Goal: Information Seeking & Learning: Learn about a topic

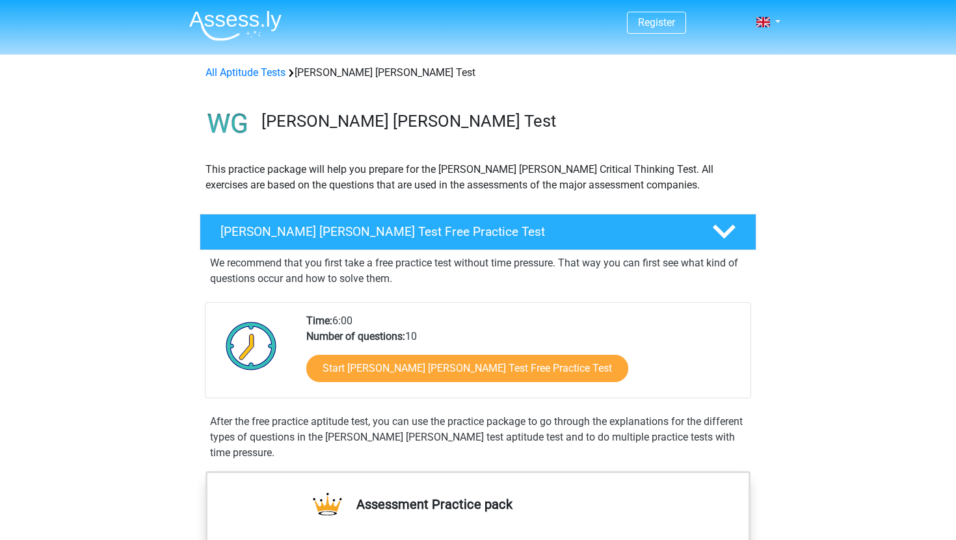
scroll to position [28, 0]
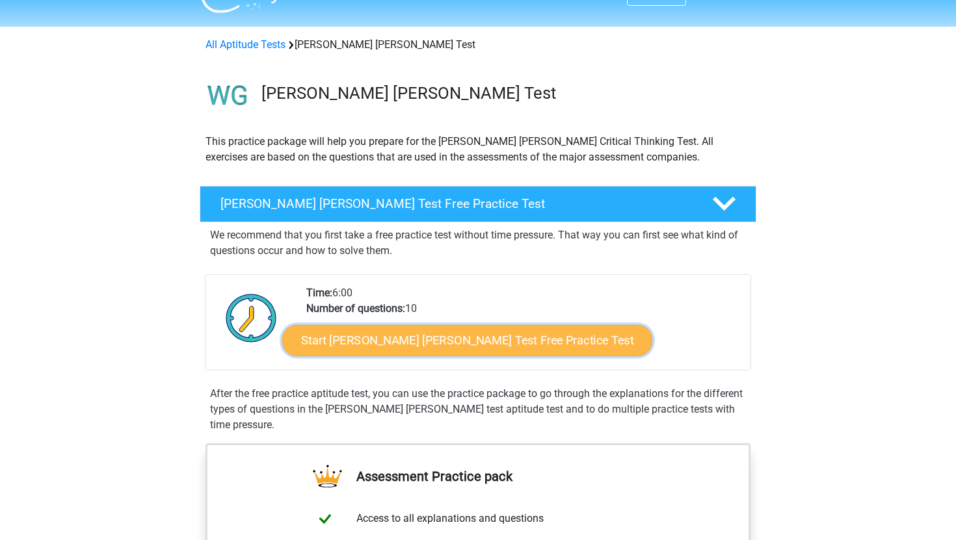
click at [491, 342] on link "Start Watson Glaser Test Free Practice Test" at bounding box center [467, 340] width 370 height 31
click at [391, 332] on link "Start Watson Glaser Test Free Practice Test" at bounding box center [467, 340] width 370 height 31
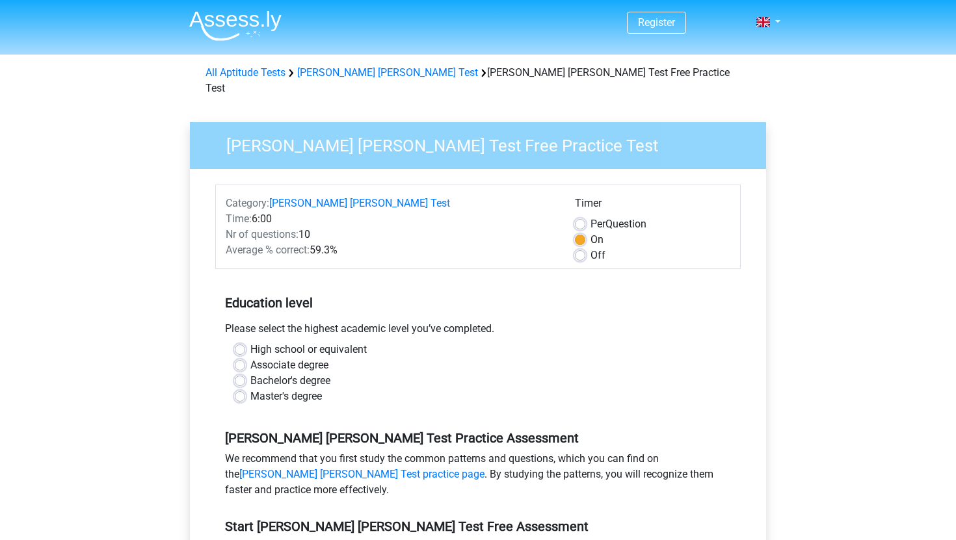
click at [297, 373] on label "Bachelor's degree" at bounding box center [290, 381] width 80 height 16
click at [245, 373] on input "Bachelor's degree" at bounding box center [240, 379] width 10 height 13
radio input "true"
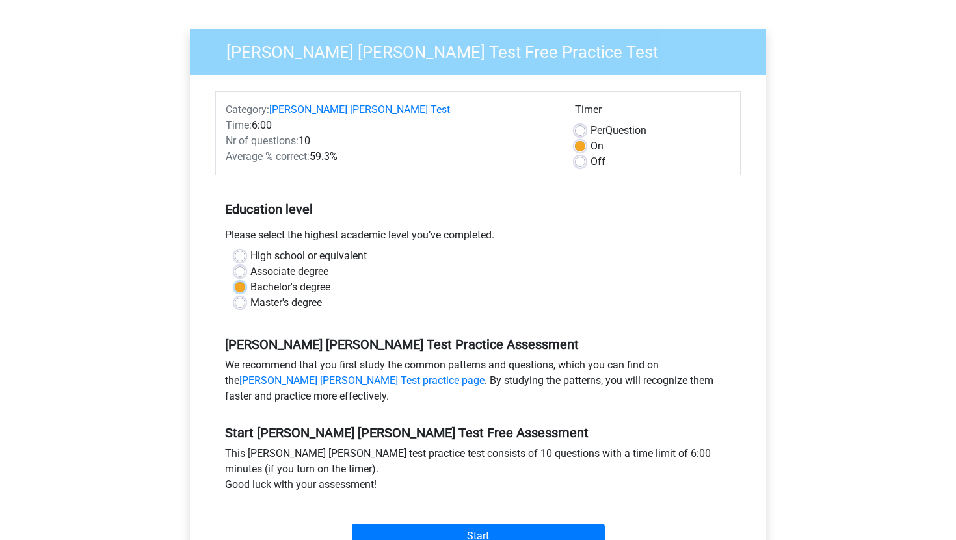
scroll to position [103, 0]
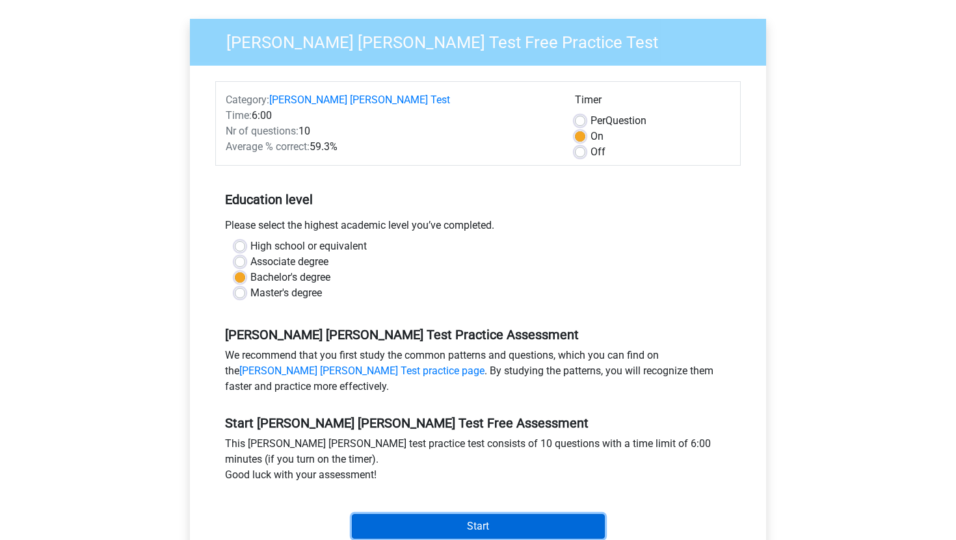
click at [407, 514] on input "Start" at bounding box center [478, 526] width 253 height 25
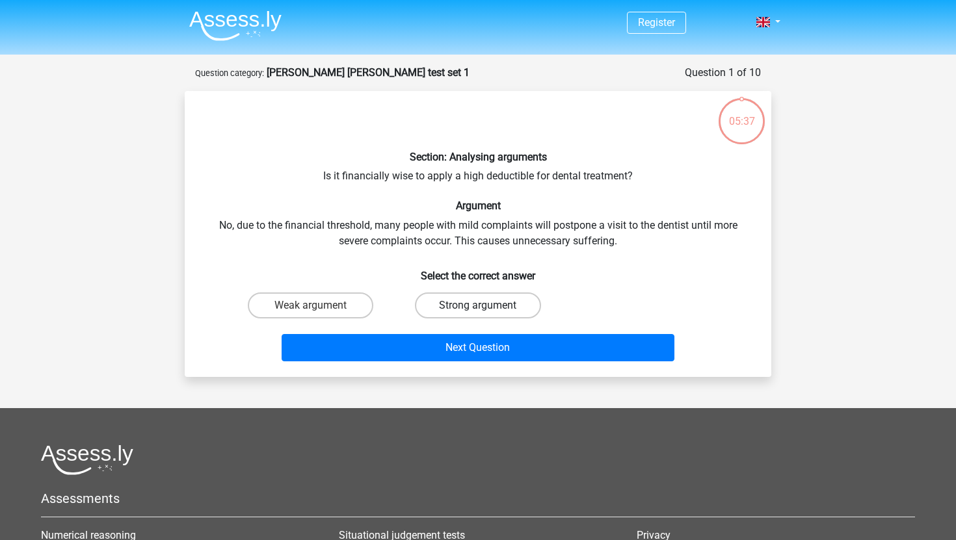
click at [475, 302] on label "Strong argument" at bounding box center [477, 306] width 125 height 26
click at [478, 306] on input "Strong argument" at bounding box center [482, 310] width 8 height 8
radio input "true"
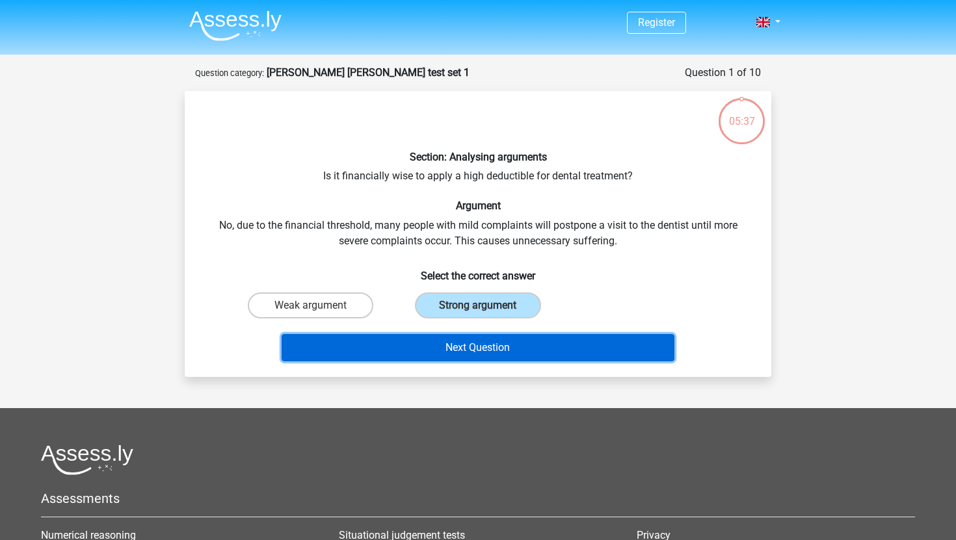
click at [468, 351] on button "Next Question" at bounding box center [477, 347] width 393 height 27
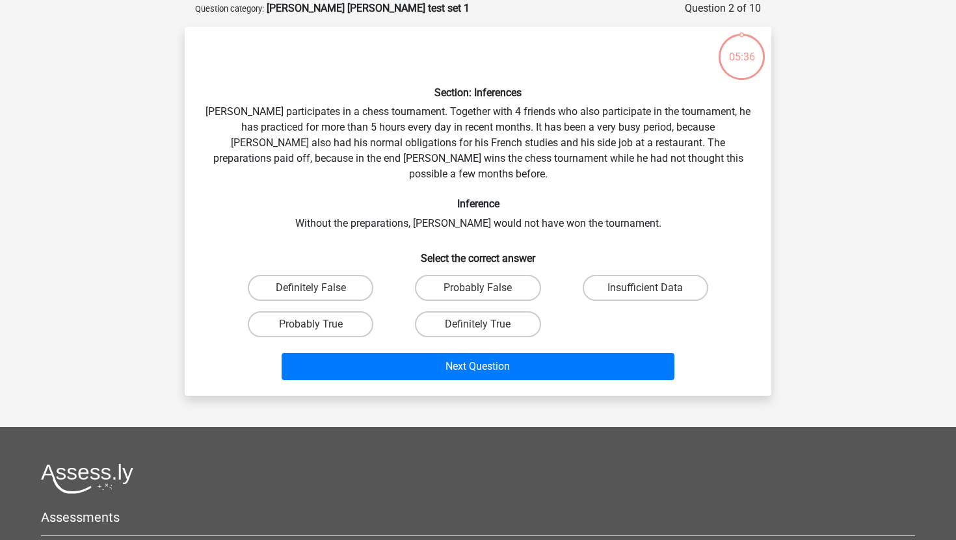
scroll to position [65, 0]
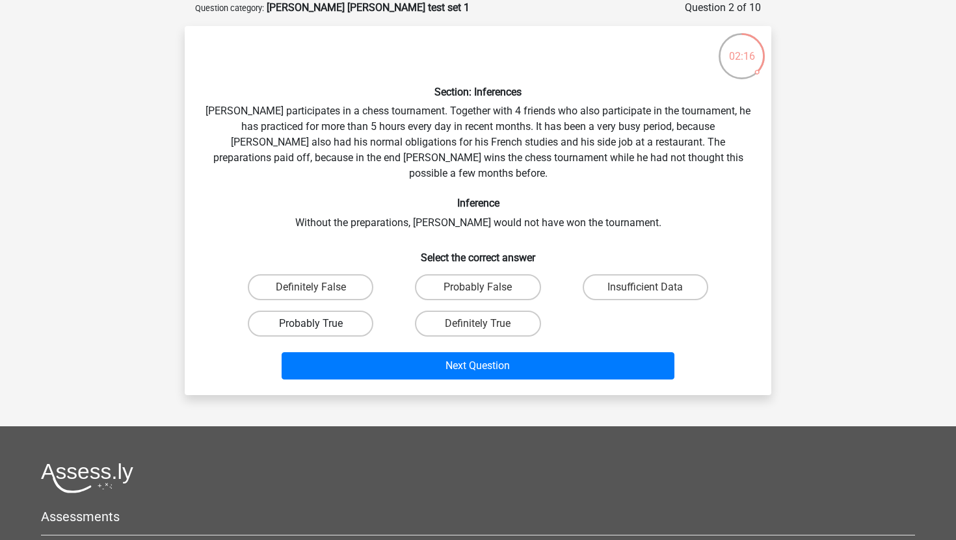
click at [348, 312] on label "Probably True" at bounding box center [310, 324] width 125 height 26
click at [319, 324] on input "Probably True" at bounding box center [315, 328] width 8 height 8
radio input "true"
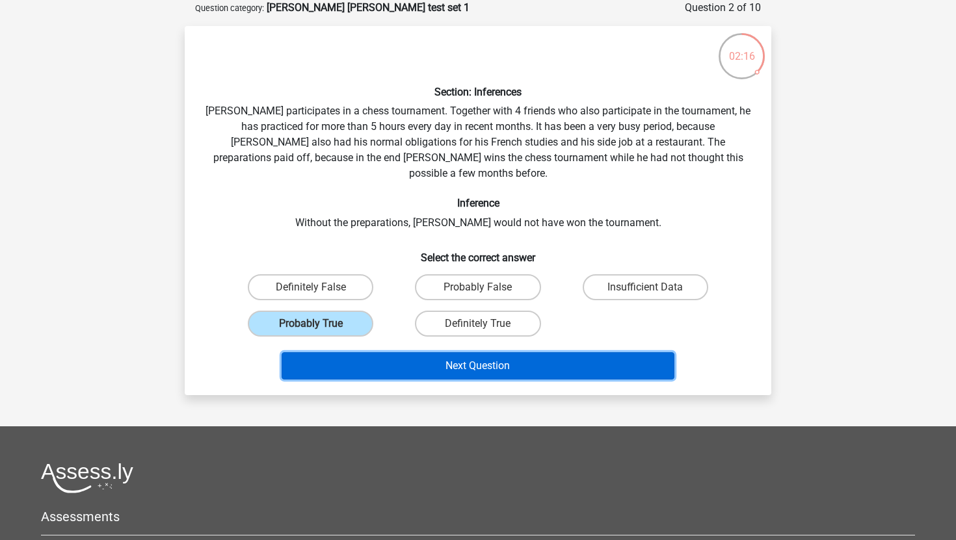
click at [382, 352] on button "Next Question" at bounding box center [477, 365] width 393 height 27
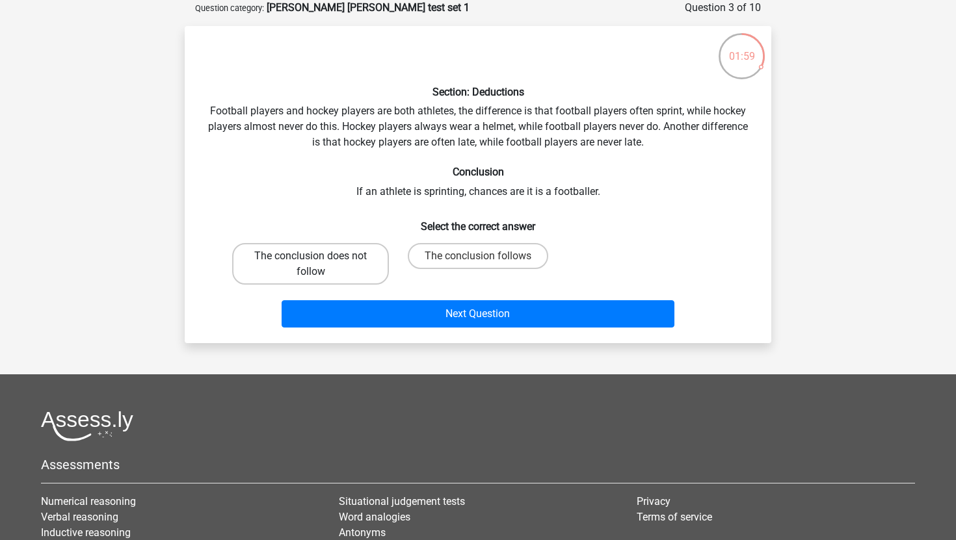
click at [372, 260] on label "The conclusion does not follow" at bounding box center [310, 264] width 157 height 42
click at [319, 260] on input "The conclusion does not follow" at bounding box center [315, 260] width 8 height 8
radio input "true"
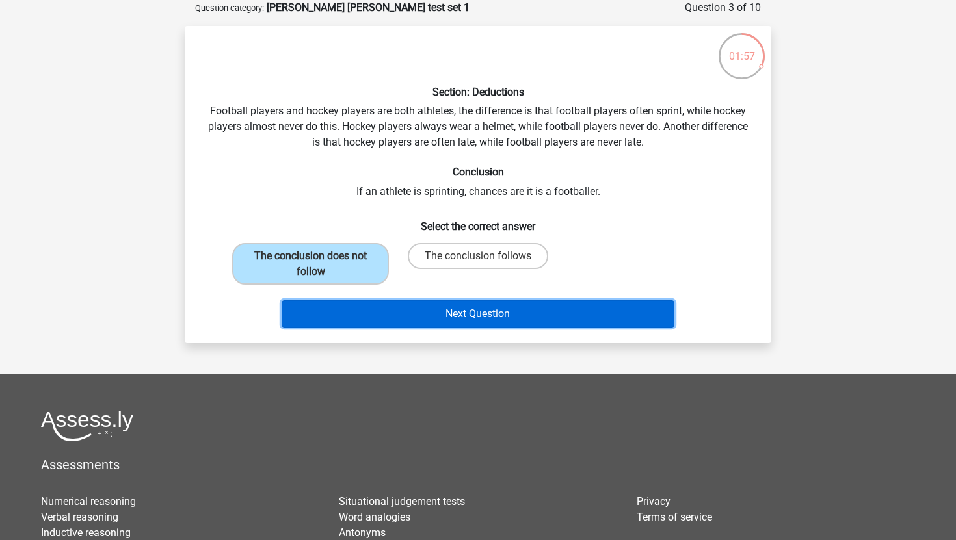
click at [423, 324] on button "Next Question" at bounding box center [477, 313] width 393 height 27
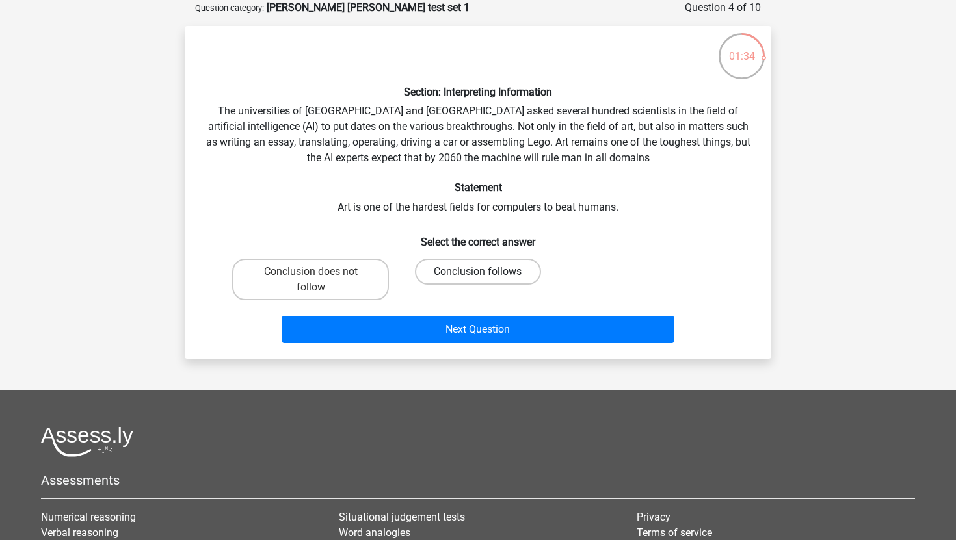
click at [436, 274] on label "Conclusion follows" at bounding box center [477, 272] width 125 height 26
click at [478, 274] on input "Conclusion follows" at bounding box center [482, 276] width 8 height 8
radio input "true"
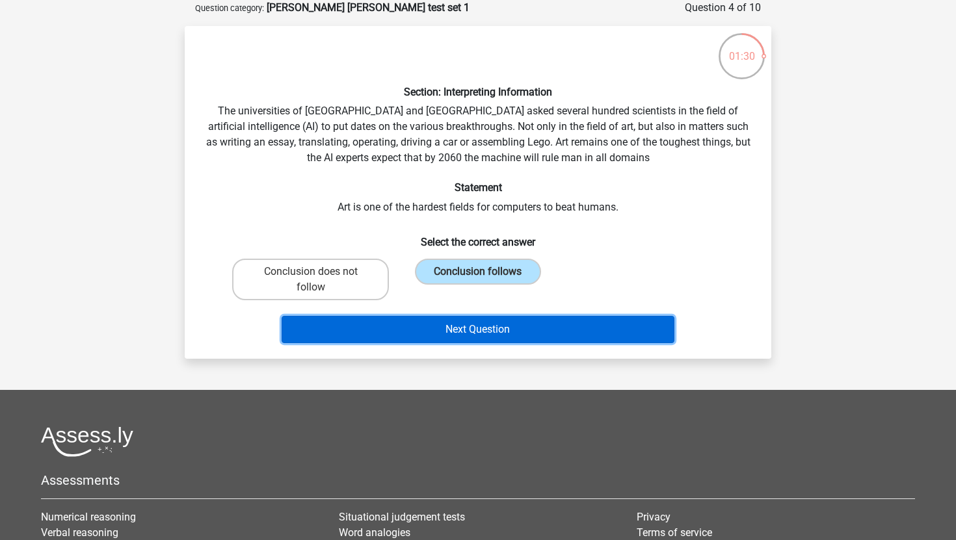
click at [447, 321] on button "Next Question" at bounding box center [477, 329] width 393 height 27
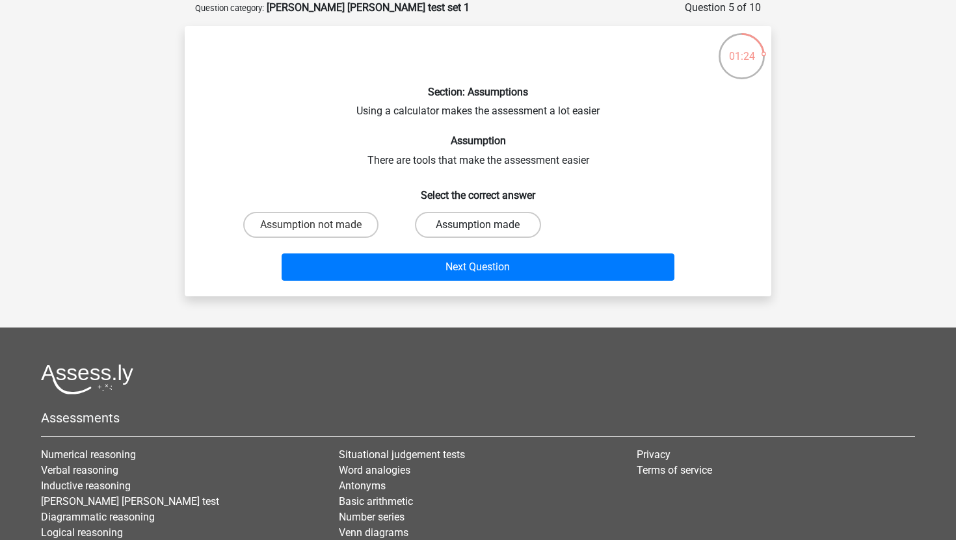
click at [443, 228] on label "Assumption made" at bounding box center [477, 225] width 125 height 26
click at [478, 228] on input "Assumption made" at bounding box center [482, 229] width 8 height 8
radio input "true"
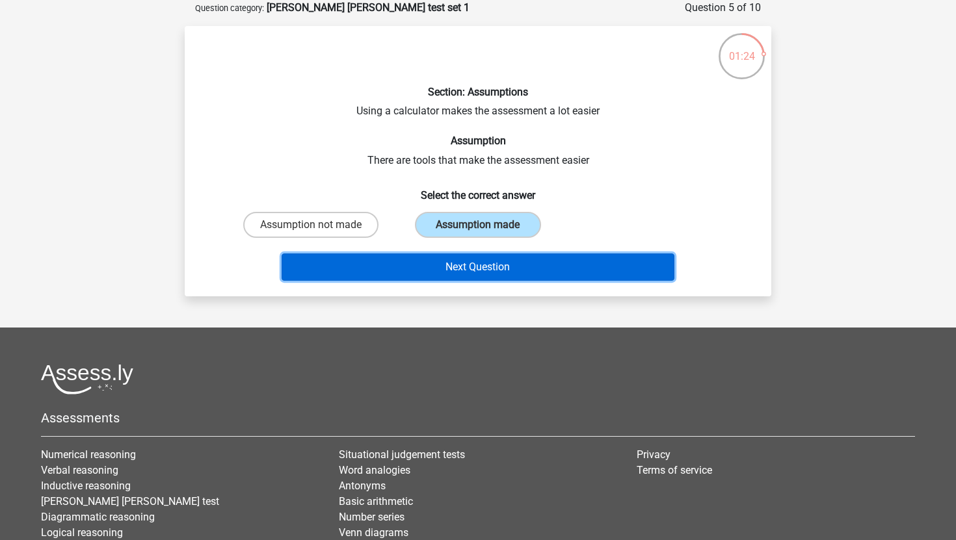
click at [443, 266] on button "Next Question" at bounding box center [477, 267] width 393 height 27
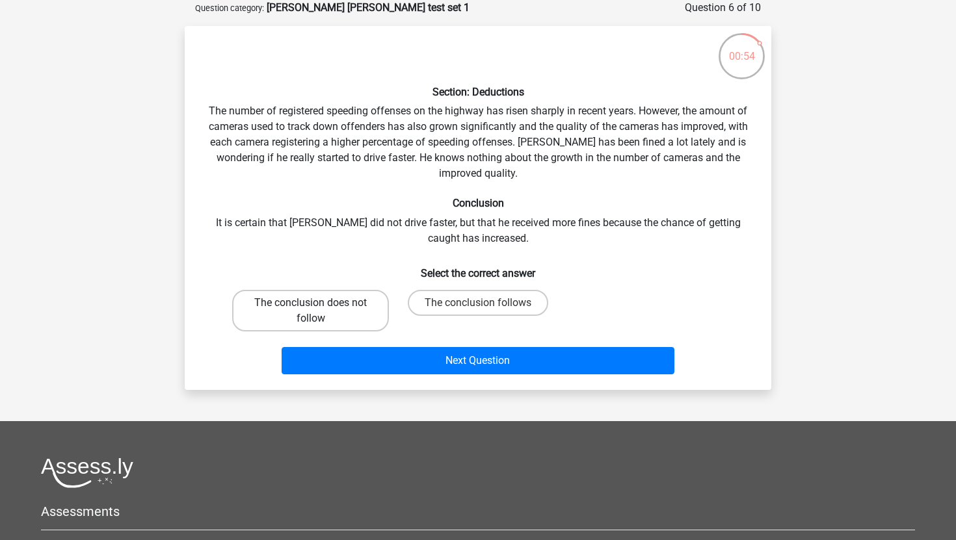
click at [322, 304] on label "The conclusion does not follow" at bounding box center [310, 311] width 157 height 42
click at [319, 304] on input "The conclusion does not follow" at bounding box center [315, 307] width 8 height 8
radio input "true"
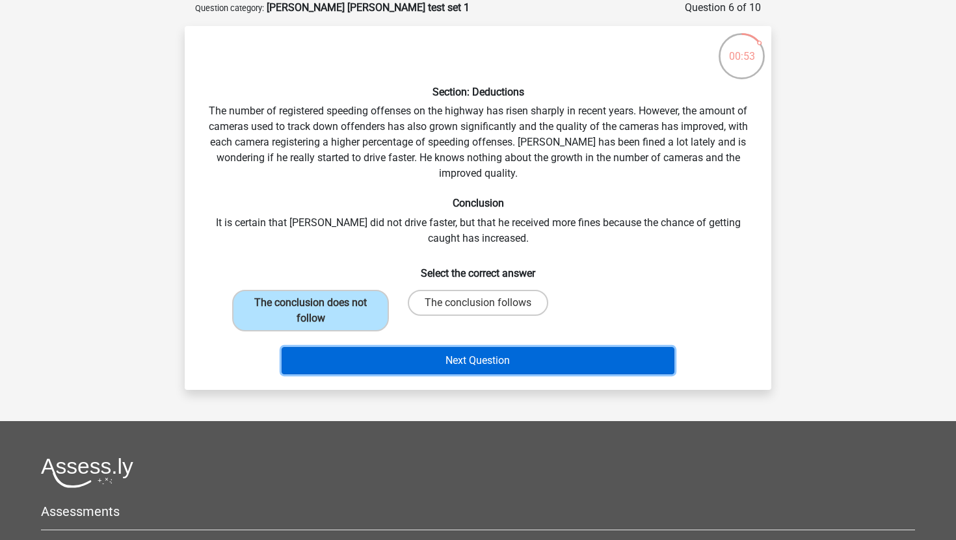
click at [421, 367] on button "Next Question" at bounding box center [477, 360] width 393 height 27
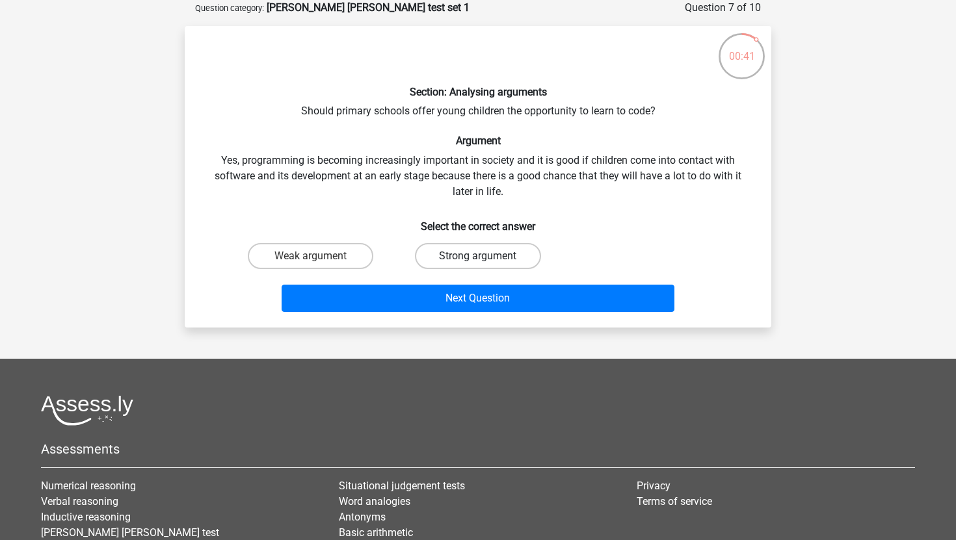
click at [448, 254] on label "Strong argument" at bounding box center [477, 256] width 125 height 26
click at [478, 256] on input "Strong argument" at bounding box center [482, 260] width 8 height 8
radio input "true"
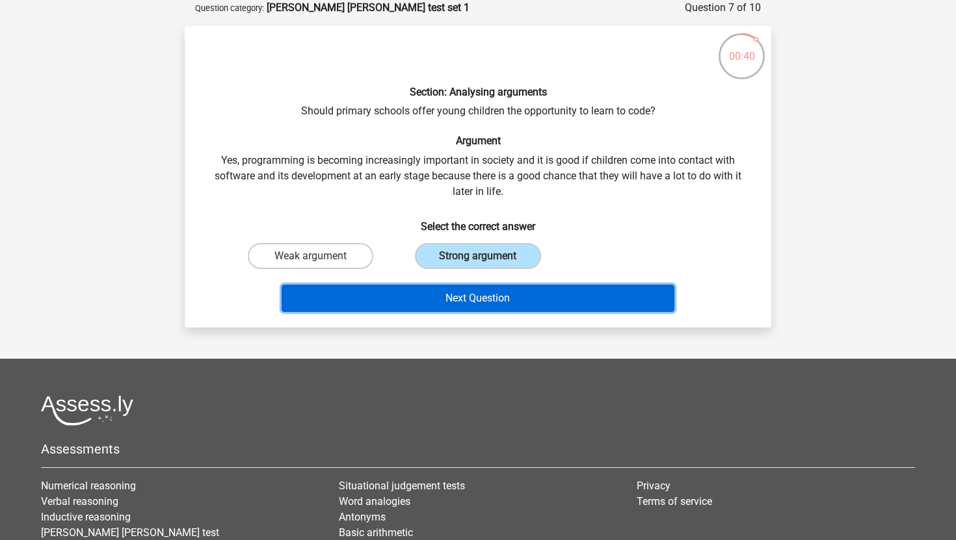
click at [450, 298] on button "Next Question" at bounding box center [477, 298] width 393 height 27
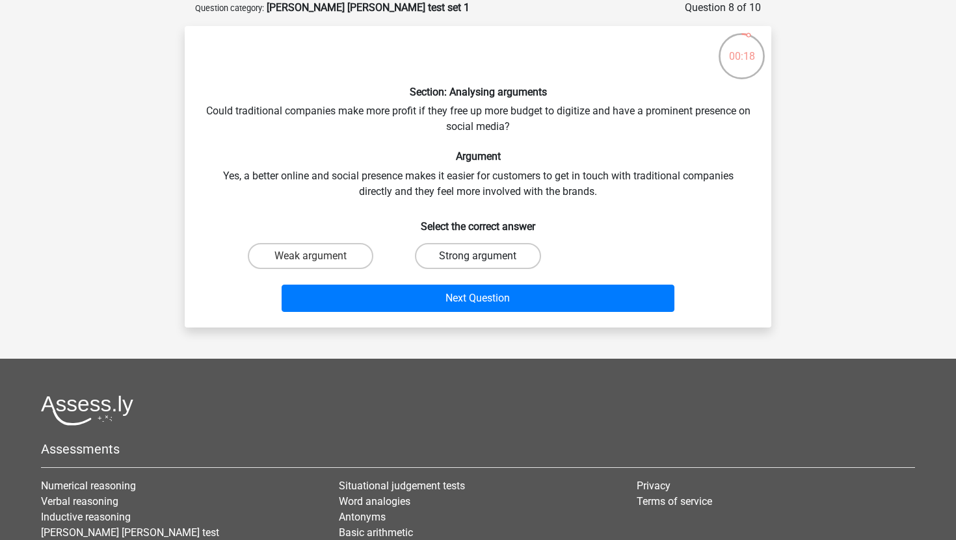
click at [447, 258] on label "Strong argument" at bounding box center [477, 256] width 125 height 26
click at [478, 258] on input "Strong argument" at bounding box center [482, 260] width 8 height 8
radio input "true"
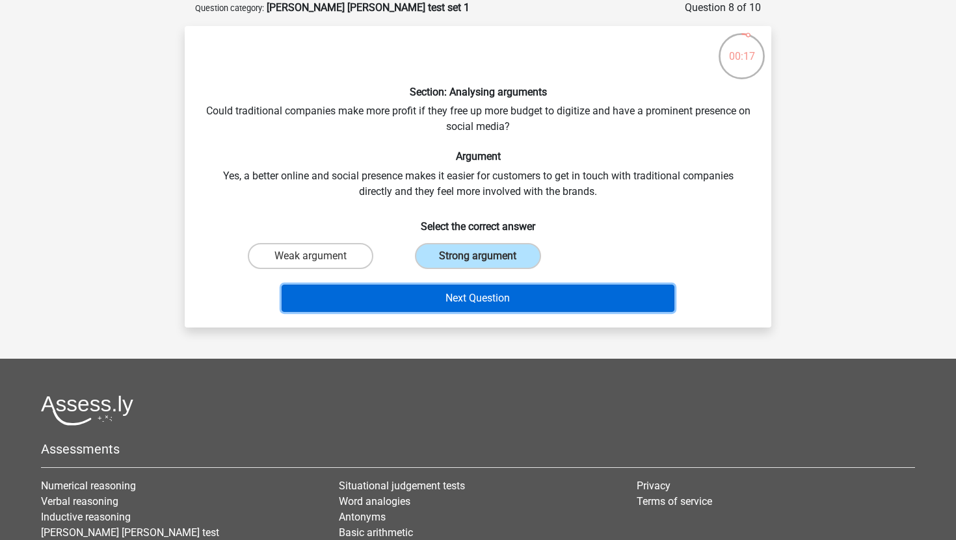
click at [462, 301] on button "Next Question" at bounding box center [477, 298] width 393 height 27
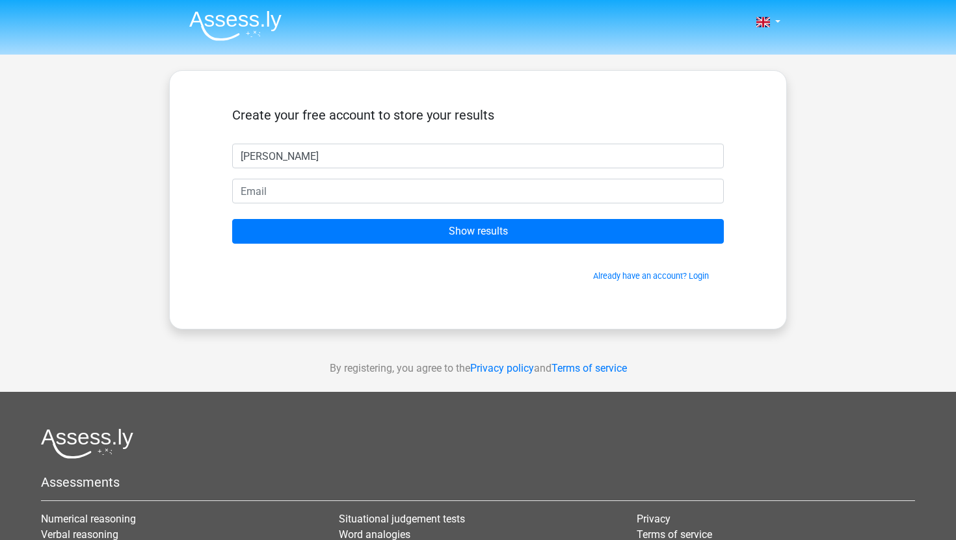
type input "[PERSON_NAME]"
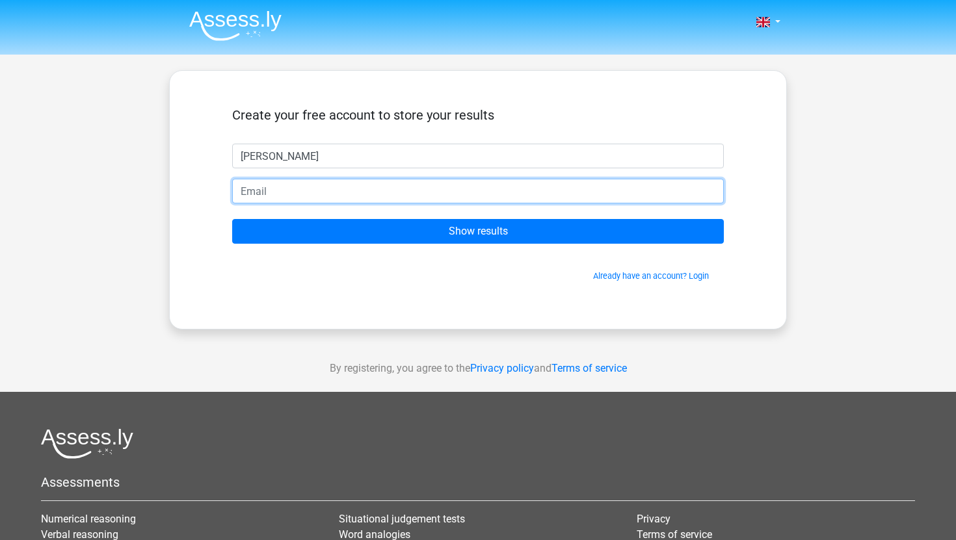
click at [357, 192] on input "email" at bounding box center [477, 191] width 491 height 25
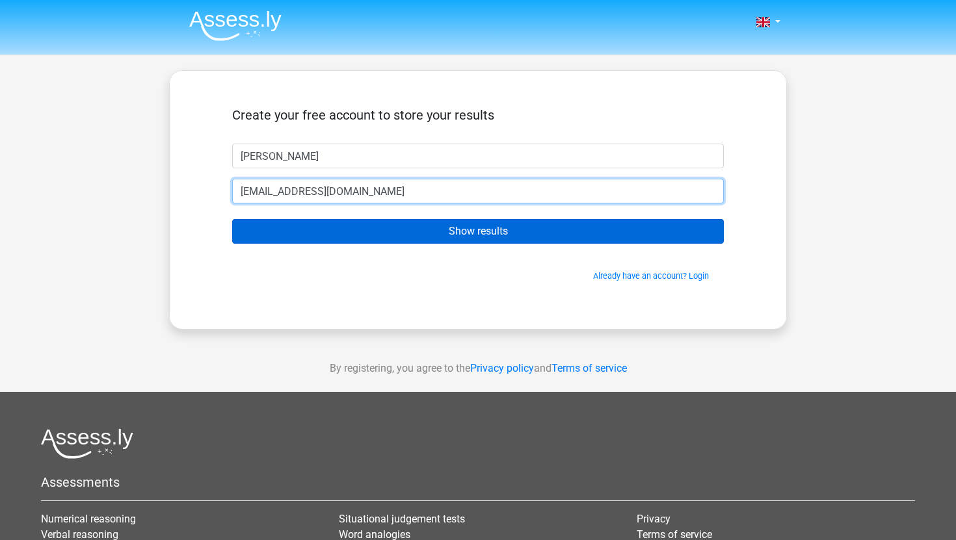
type input "[EMAIL_ADDRESS][DOMAIN_NAME]"
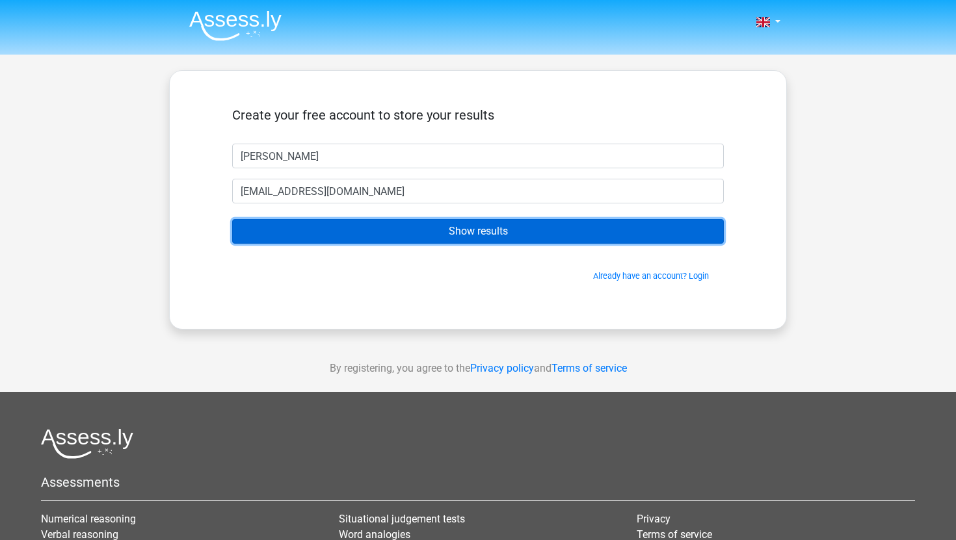
click at [366, 224] on input "Show results" at bounding box center [477, 231] width 491 height 25
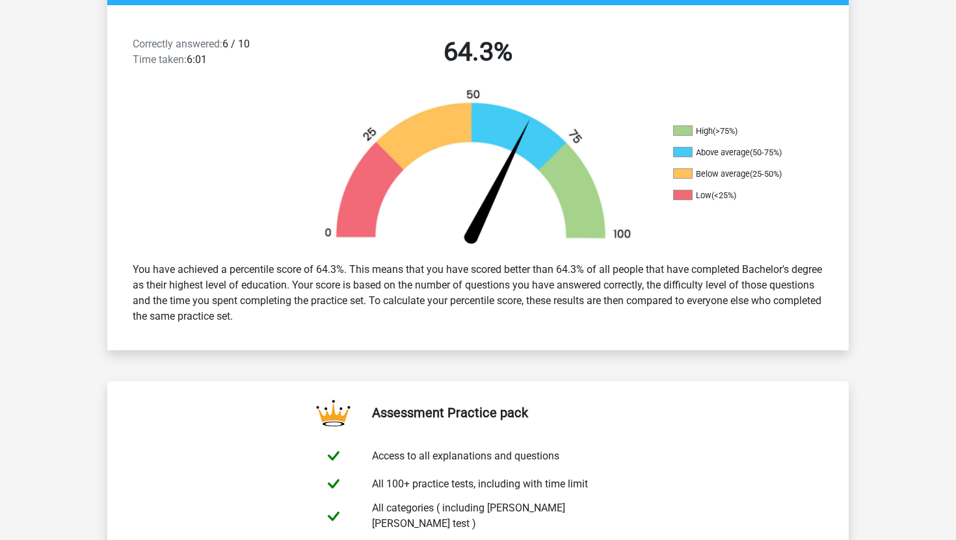
scroll to position [326, 0]
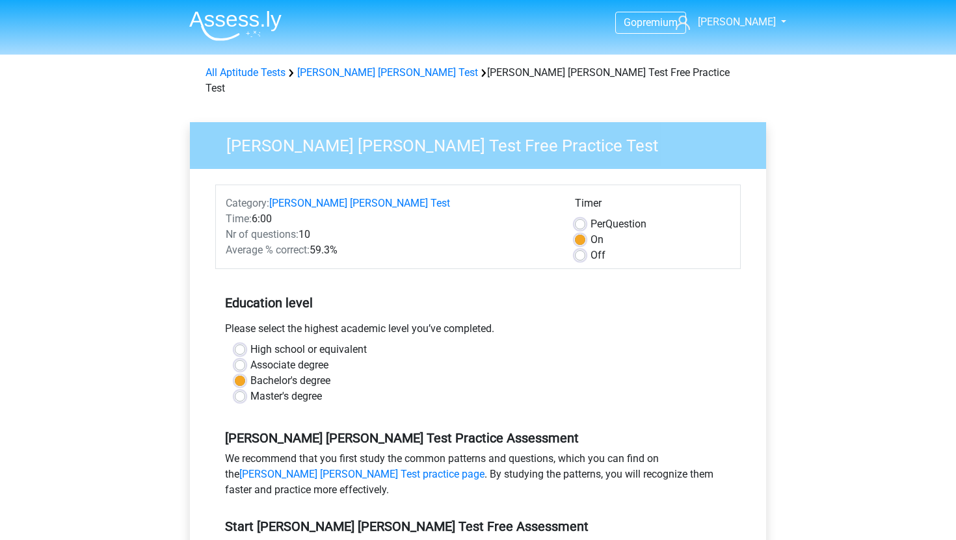
scroll to position [103, 0]
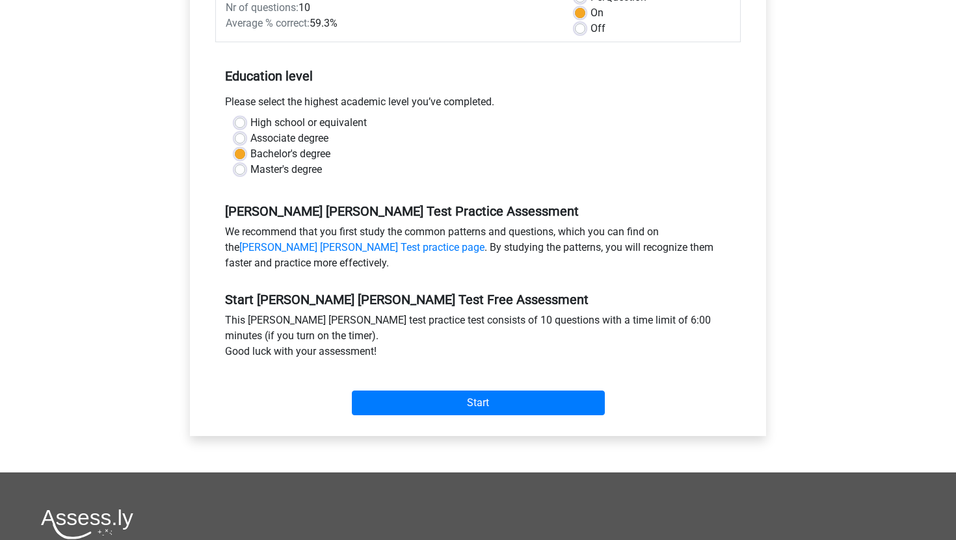
scroll to position [244, 0]
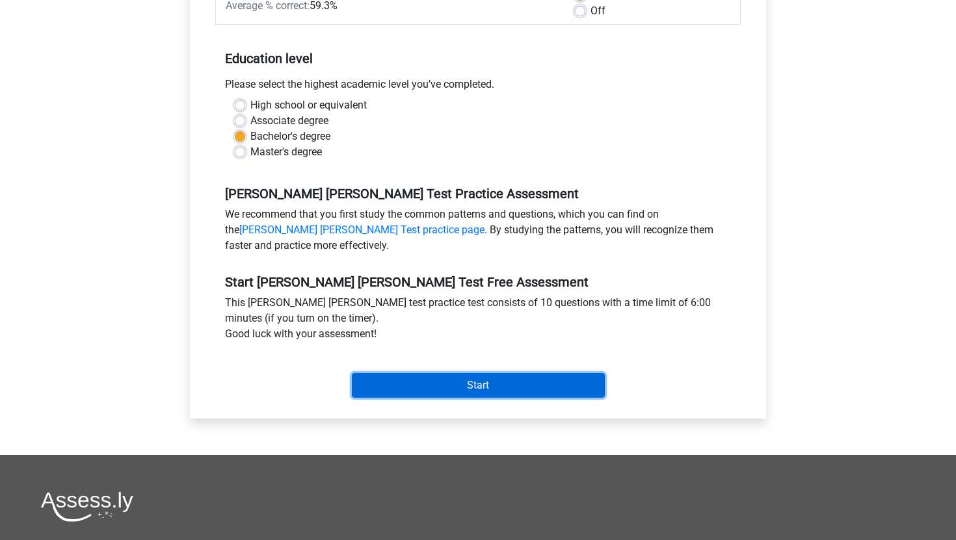
click at [410, 373] on input "Start" at bounding box center [478, 385] width 253 height 25
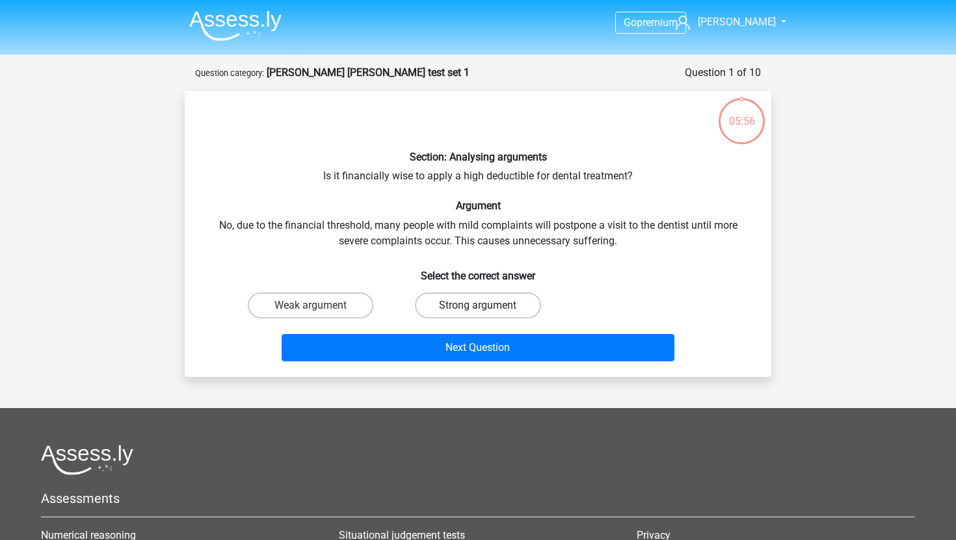
click at [445, 309] on label "Strong argument" at bounding box center [477, 306] width 125 height 26
click at [478, 309] on input "Strong argument" at bounding box center [482, 310] width 8 height 8
radio input "true"
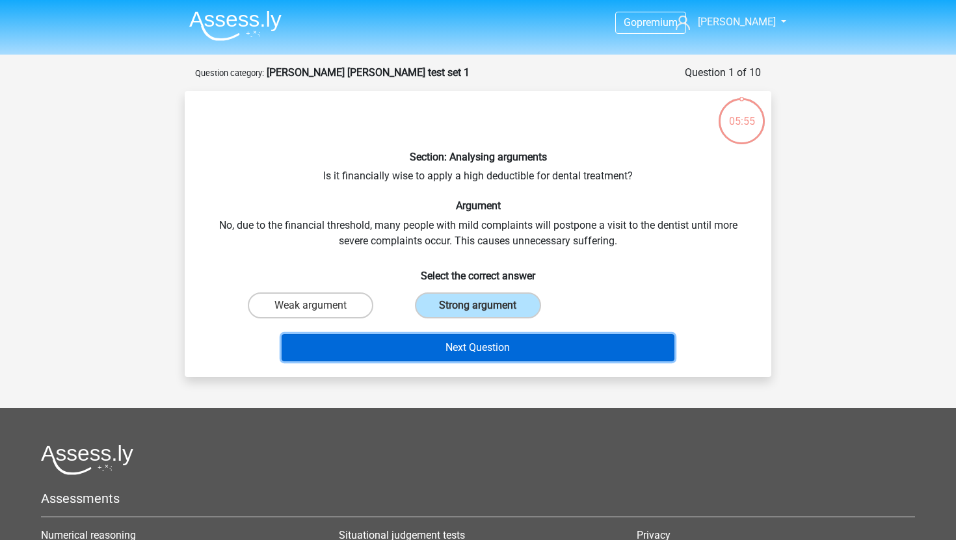
click at [459, 356] on button "Next Question" at bounding box center [477, 347] width 393 height 27
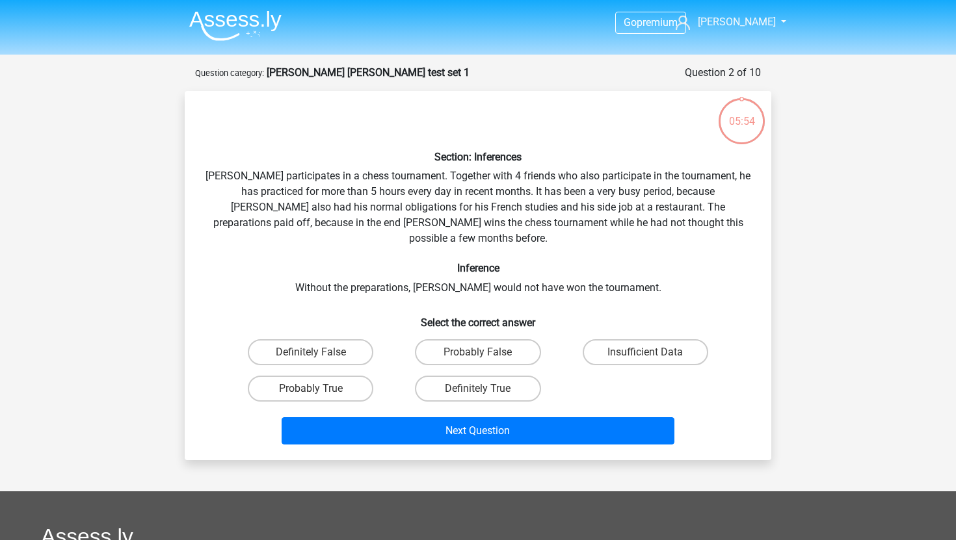
scroll to position [65, 0]
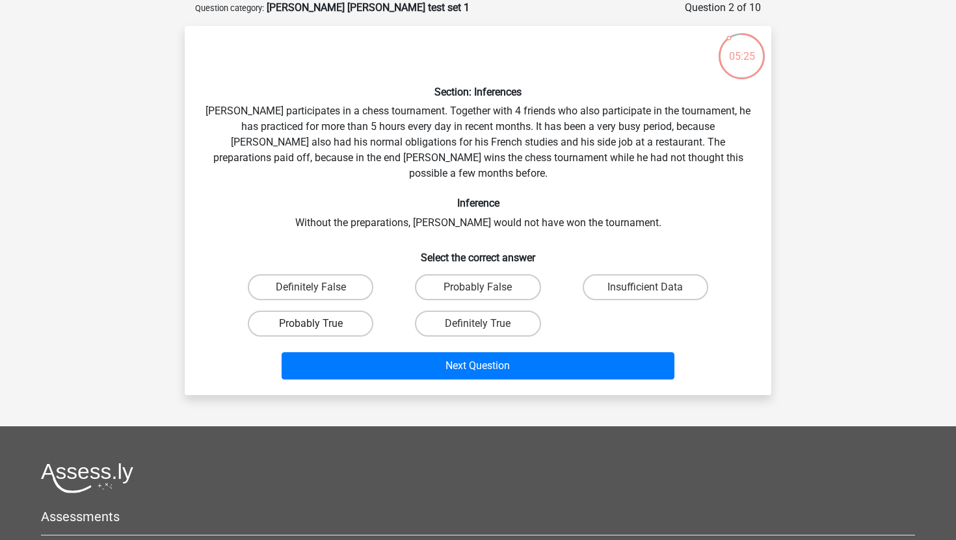
click at [354, 313] on label "Probably True" at bounding box center [310, 324] width 125 height 26
click at [319, 324] on input "Probably True" at bounding box center [315, 328] width 8 height 8
radio input "true"
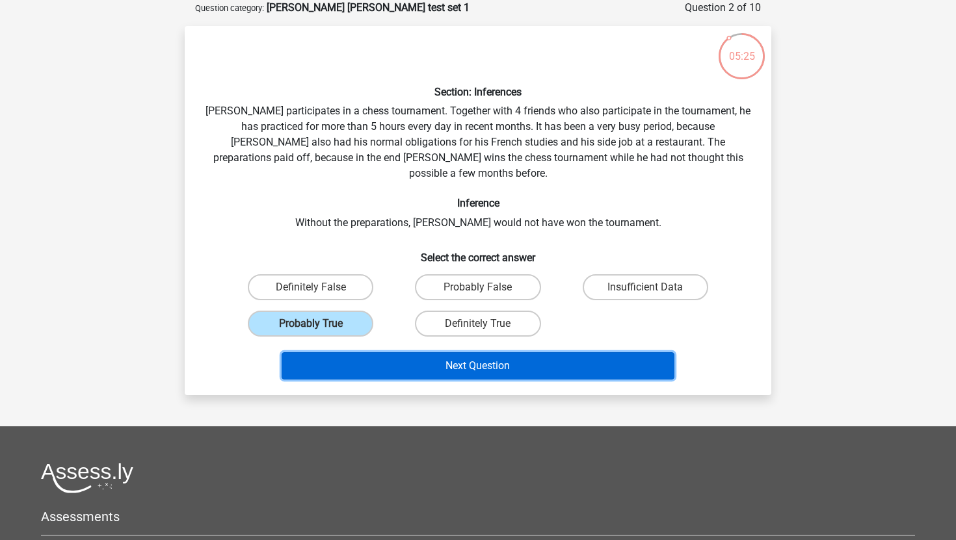
click at [407, 357] on button "Next Question" at bounding box center [477, 365] width 393 height 27
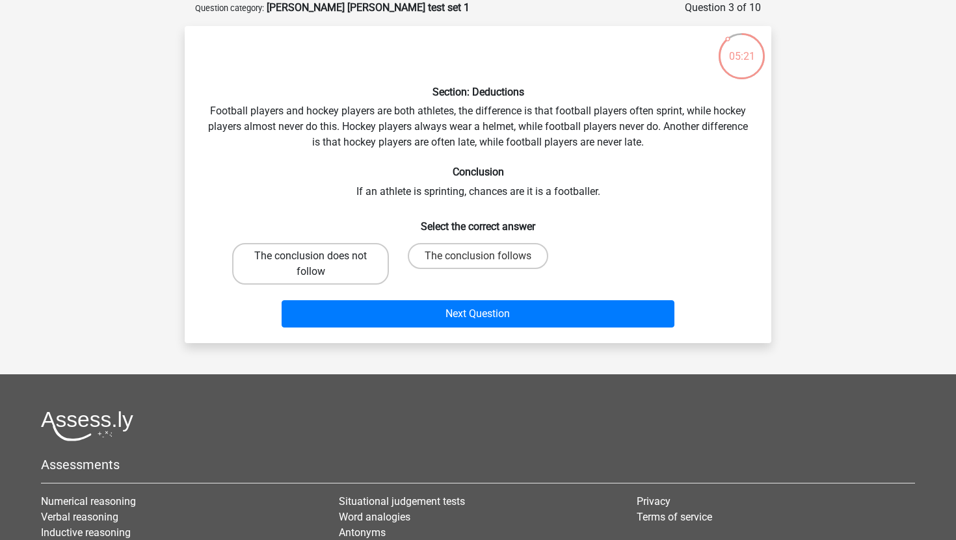
click at [332, 258] on label "The conclusion does not follow" at bounding box center [310, 264] width 157 height 42
click at [319, 258] on input "The conclusion does not follow" at bounding box center [315, 260] width 8 height 8
radio input "true"
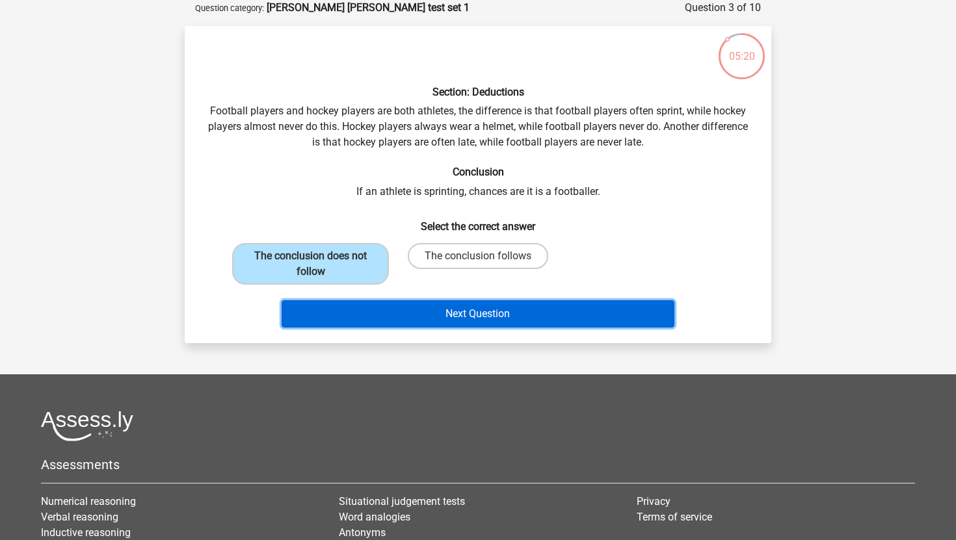
click at [403, 311] on button "Next Question" at bounding box center [477, 313] width 393 height 27
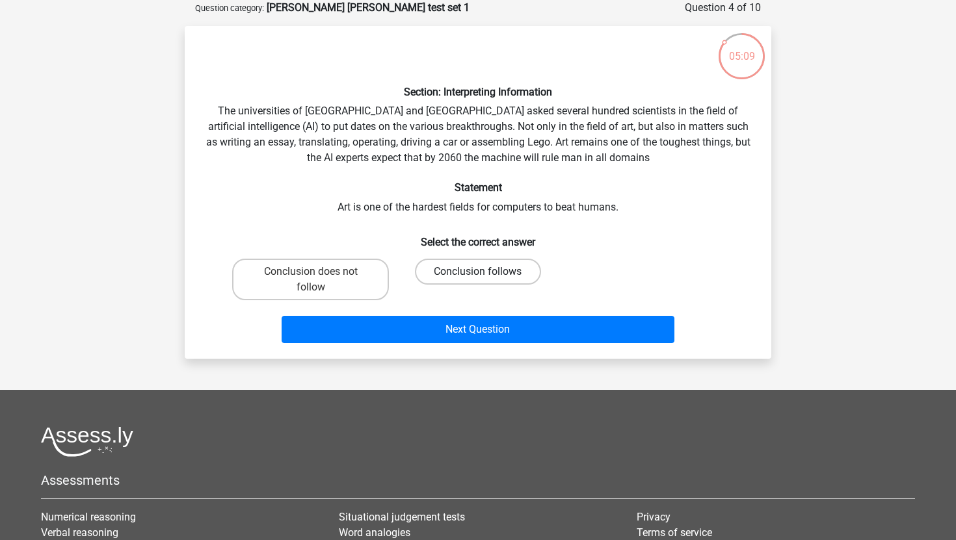
click at [449, 269] on label "Conclusion follows" at bounding box center [477, 272] width 125 height 26
click at [478, 272] on input "Conclusion follows" at bounding box center [482, 276] width 8 height 8
radio input "true"
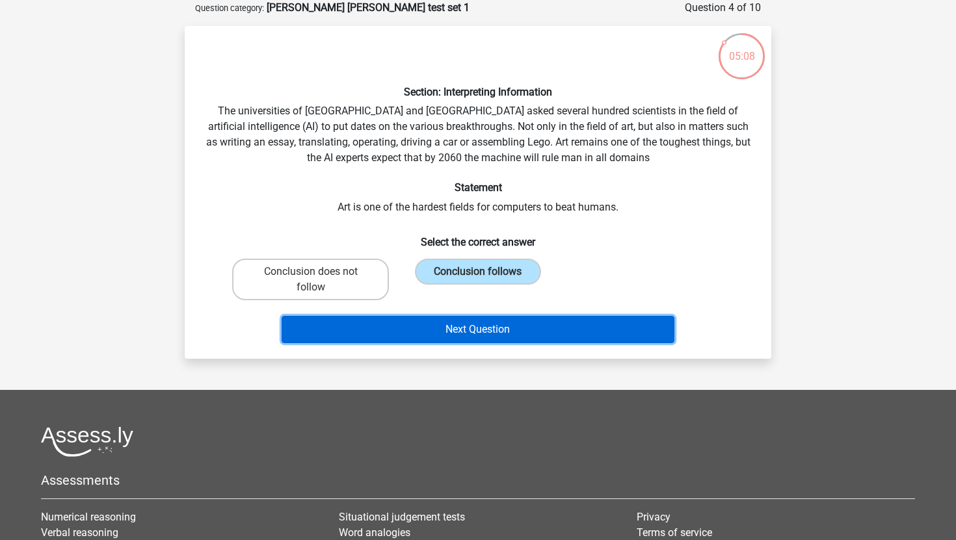
click at [459, 332] on button "Next Question" at bounding box center [477, 329] width 393 height 27
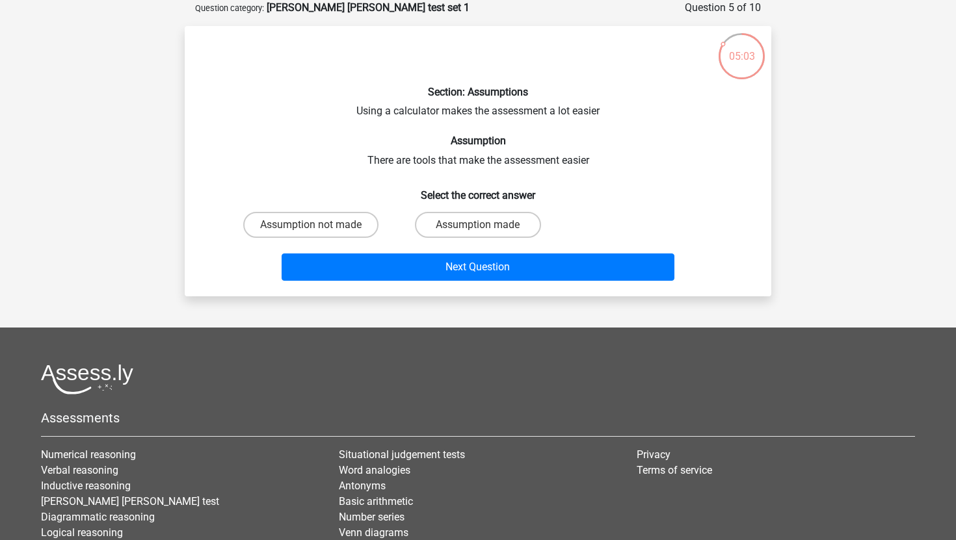
click at [482, 226] on input "Assumption made" at bounding box center [482, 229] width 8 height 8
radio input "true"
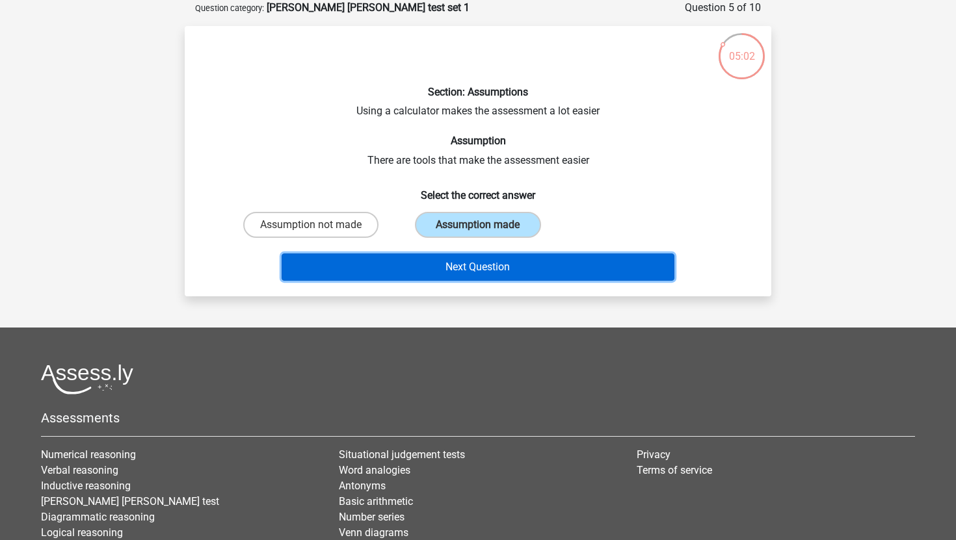
click at [473, 271] on button "Next Question" at bounding box center [477, 267] width 393 height 27
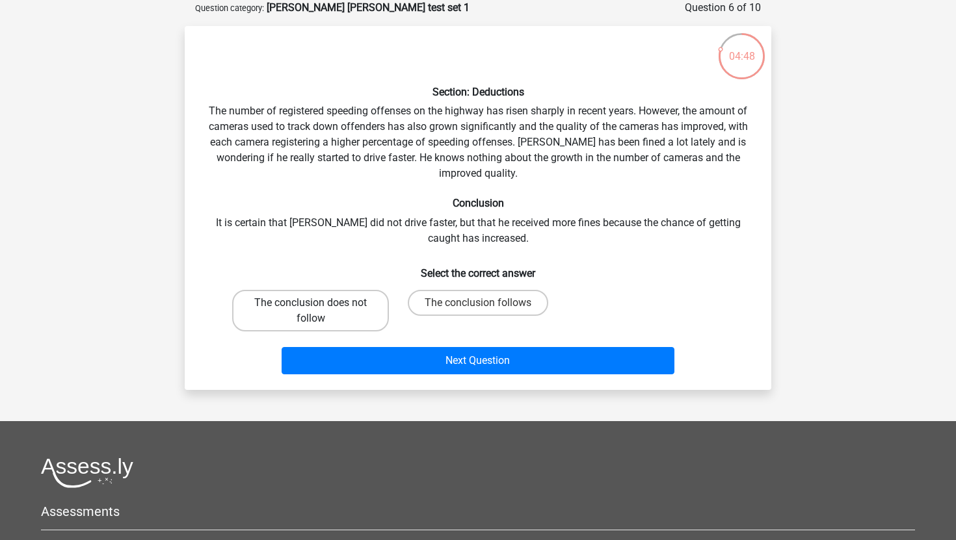
click at [312, 312] on label "The conclusion does not follow" at bounding box center [310, 311] width 157 height 42
click at [312, 311] on input "The conclusion does not follow" at bounding box center [315, 307] width 8 height 8
radio input "true"
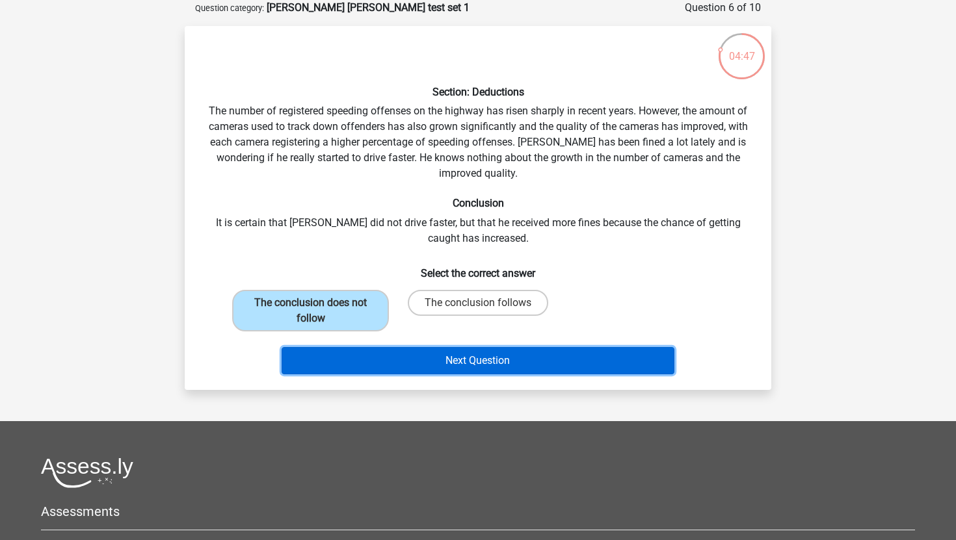
click at [386, 362] on button "Next Question" at bounding box center [477, 360] width 393 height 27
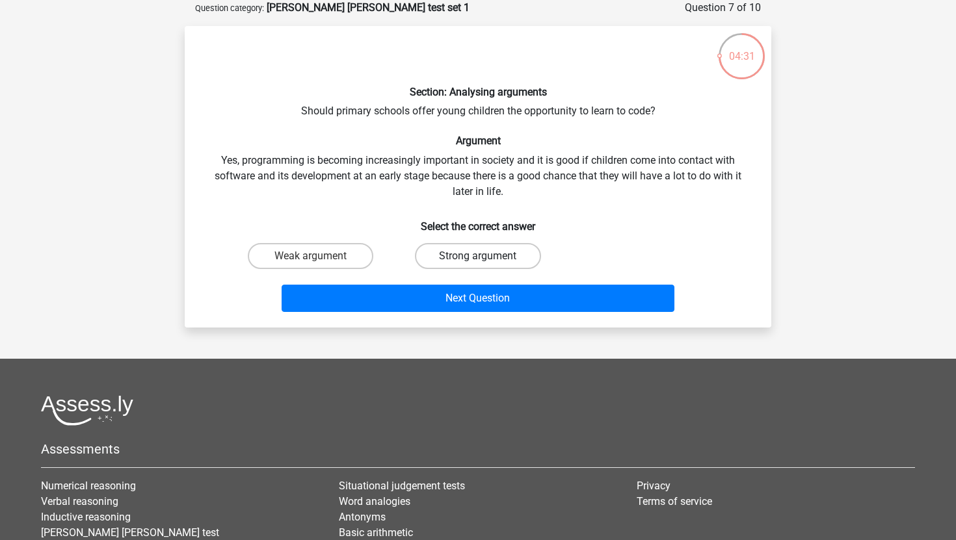
click at [472, 255] on label "Strong argument" at bounding box center [477, 256] width 125 height 26
click at [478, 256] on input "Strong argument" at bounding box center [482, 260] width 8 height 8
radio input "true"
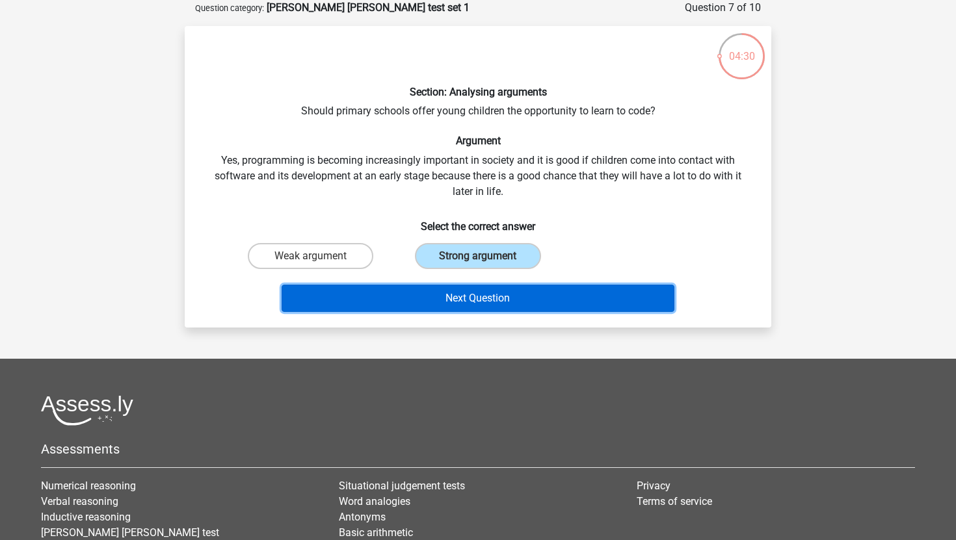
click at [476, 302] on button "Next Question" at bounding box center [477, 298] width 393 height 27
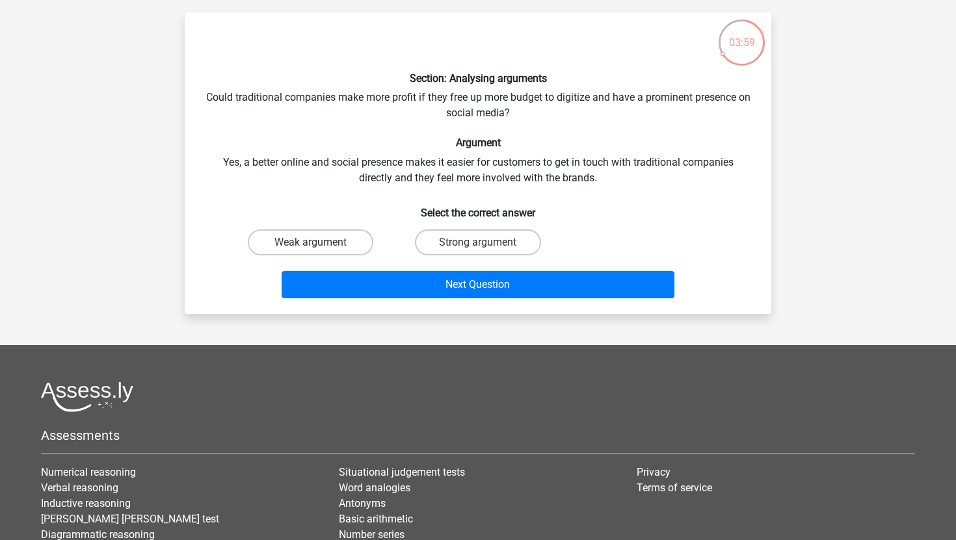
scroll to position [81, 0]
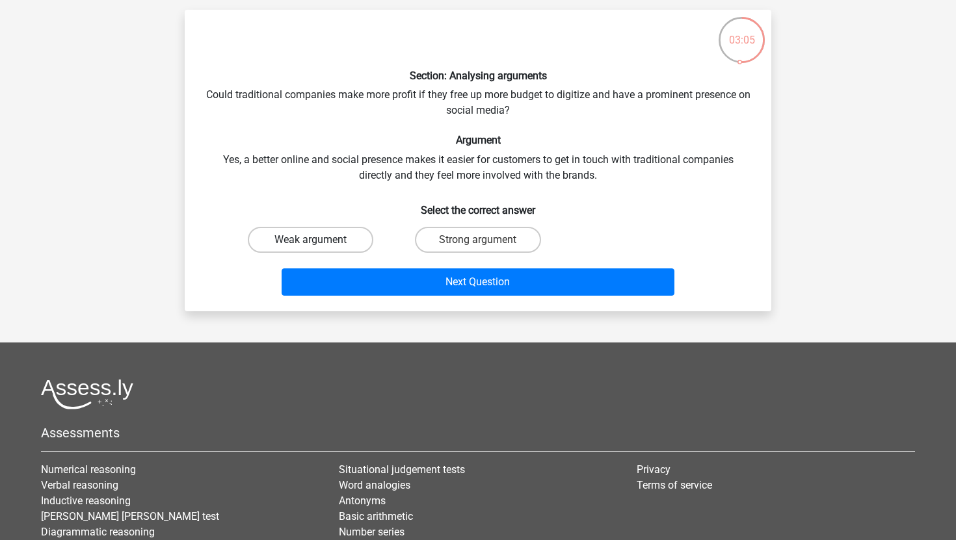
click at [313, 233] on label "Weak argument" at bounding box center [310, 240] width 125 height 26
click at [313, 240] on input "Weak argument" at bounding box center [315, 244] width 8 height 8
radio input "true"
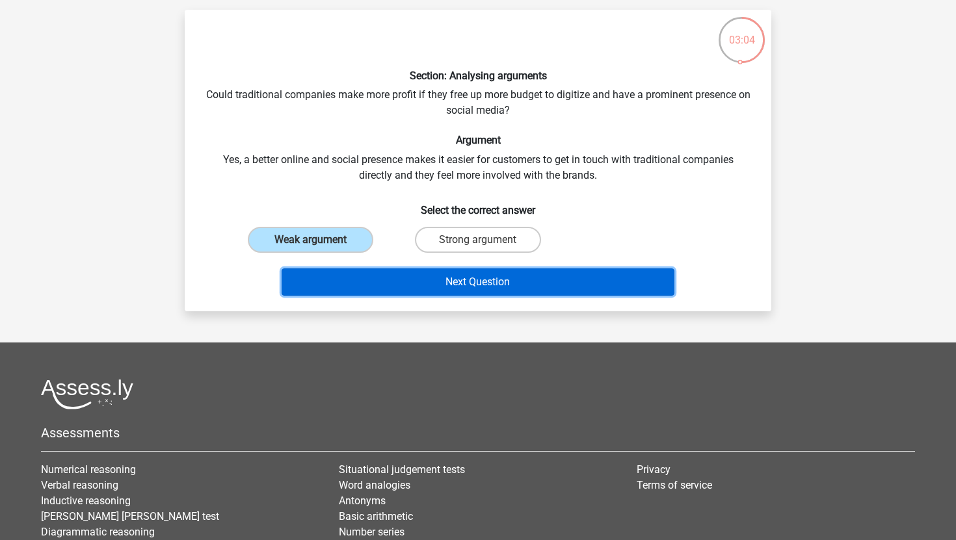
click at [413, 282] on button "Next Question" at bounding box center [477, 281] width 393 height 27
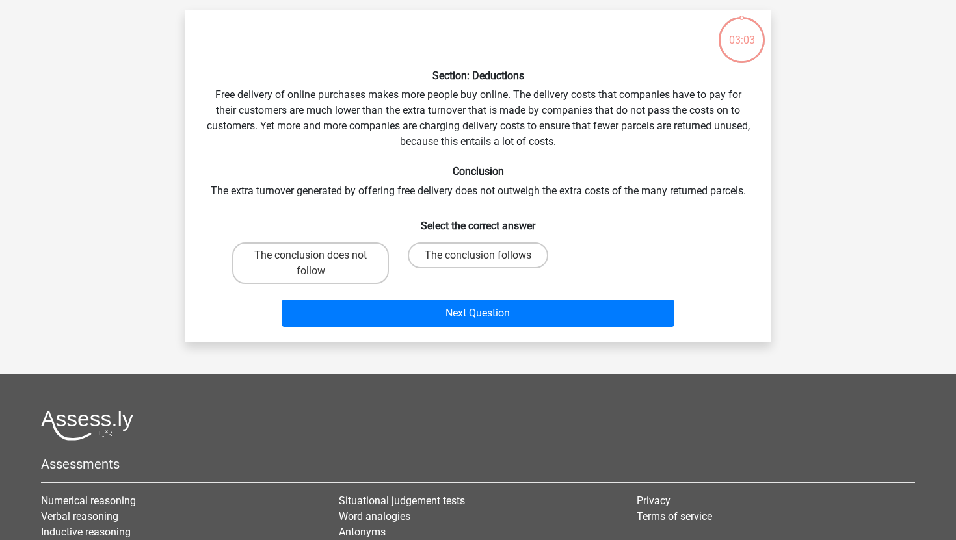
scroll to position [65, 0]
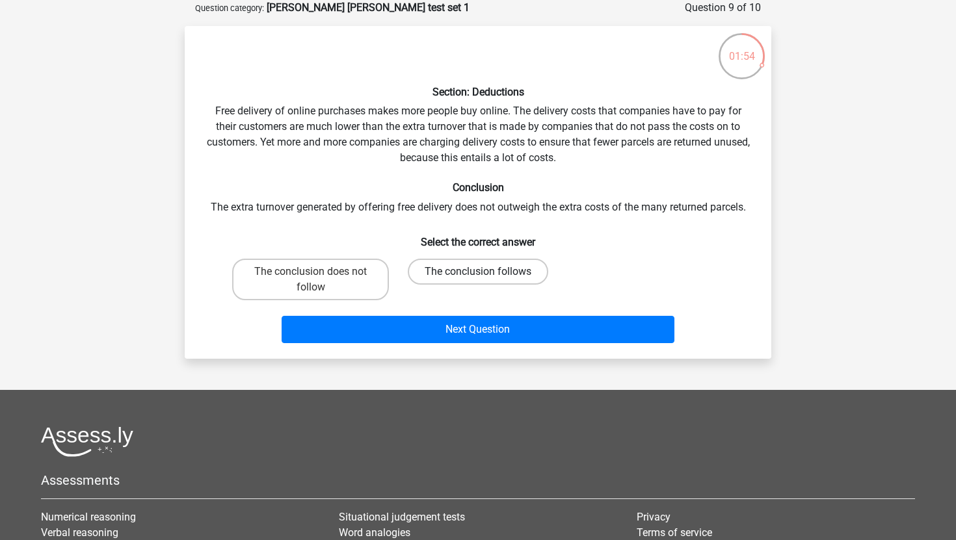
click at [517, 276] on label "The conclusion follows" at bounding box center [478, 272] width 140 height 26
click at [486, 276] on input "The conclusion follows" at bounding box center [482, 276] width 8 height 8
radio input "true"
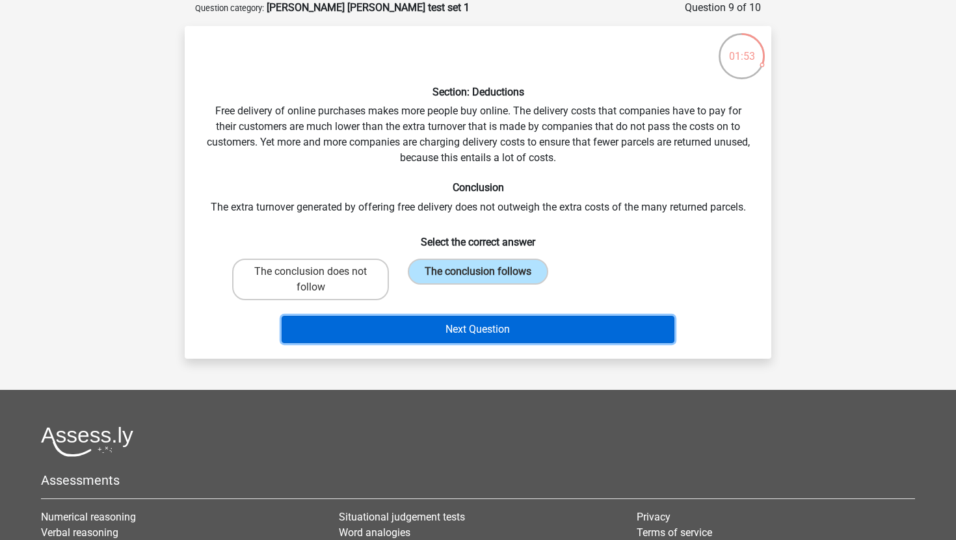
click at [506, 330] on button "Next Question" at bounding box center [477, 329] width 393 height 27
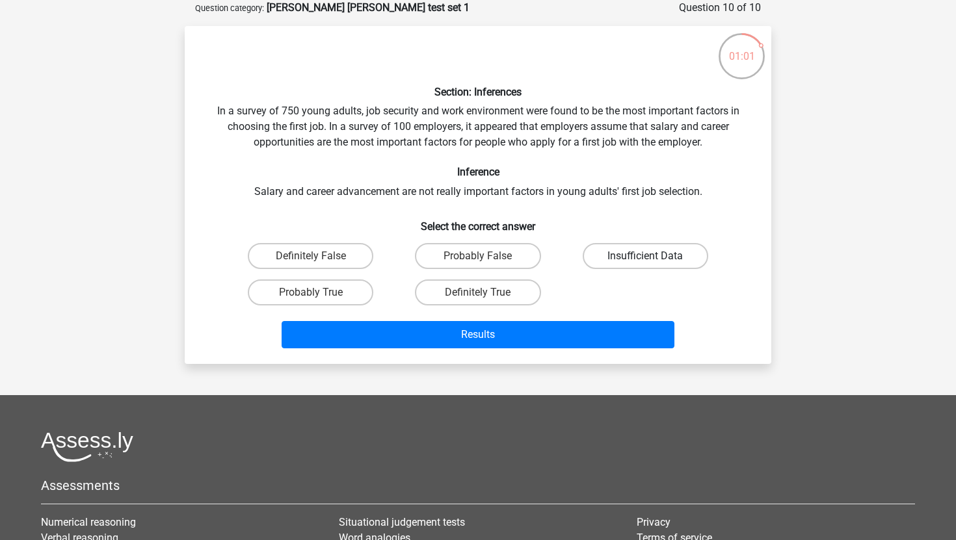
click at [618, 257] on label "Insufficient Data" at bounding box center [644, 256] width 125 height 26
click at [645, 257] on input "Insufficient Data" at bounding box center [649, 260] width 8 height 8
radio input "true"
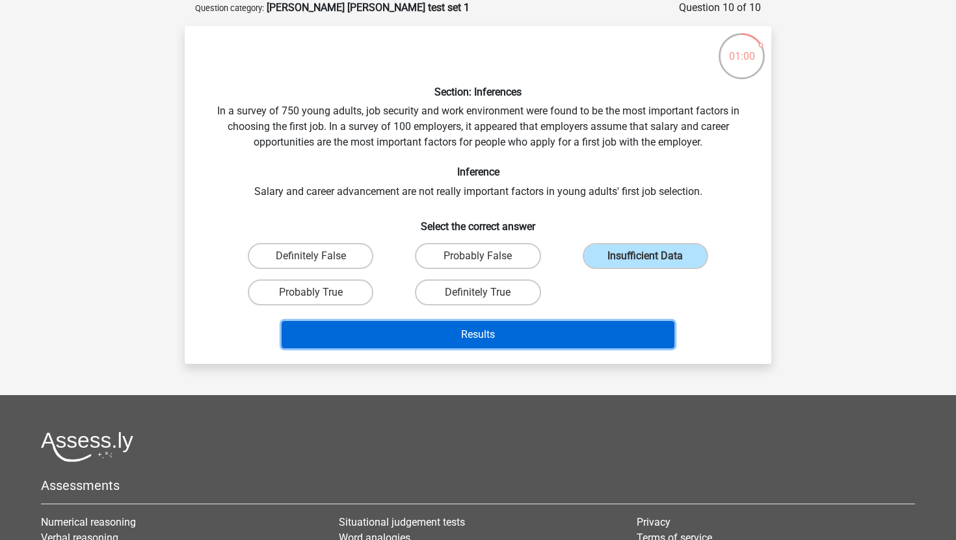
click at [519, 333] on button "Results" at bounding box center [477, 334] width 393 height 27
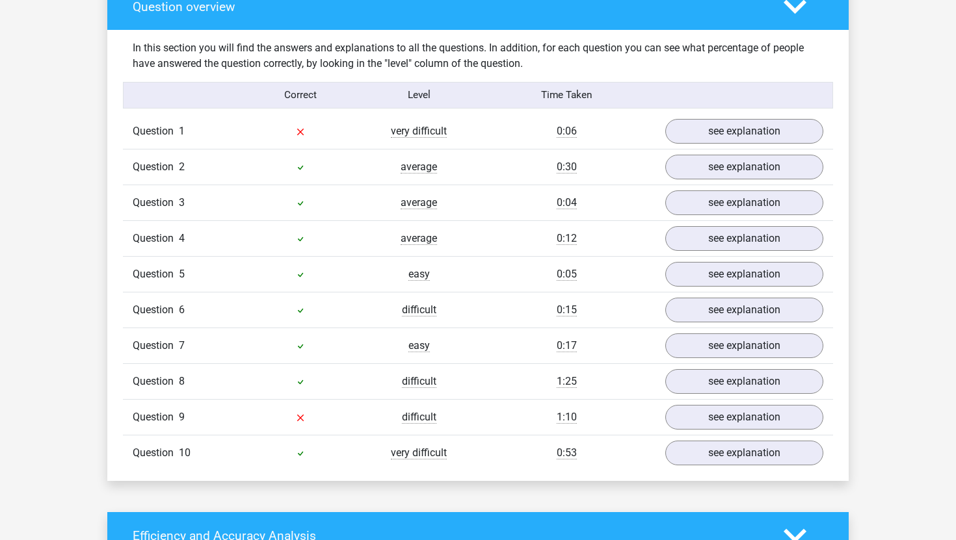
scroll to position [996, 0]
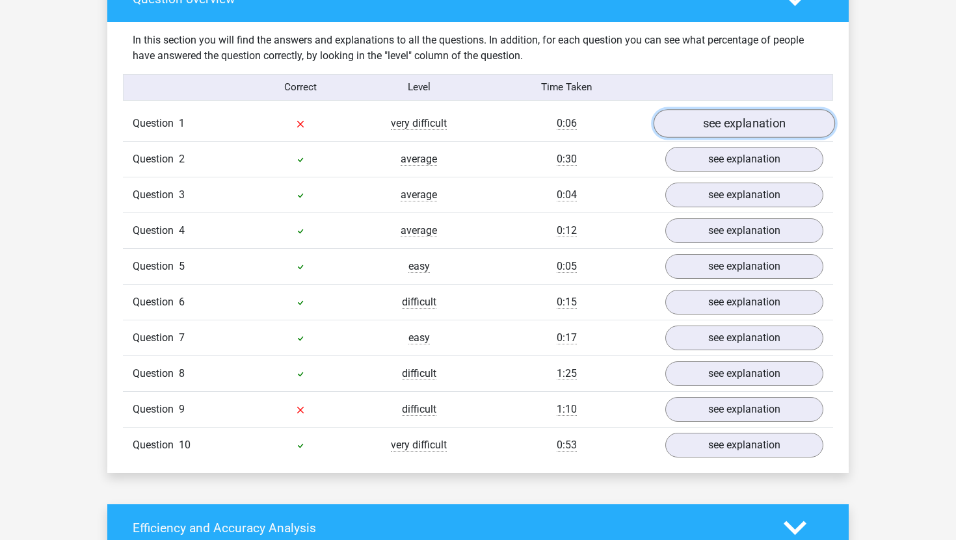
click at [714, 111] on link "see explanation" at bounding box center [743, 123] width 181 height 29
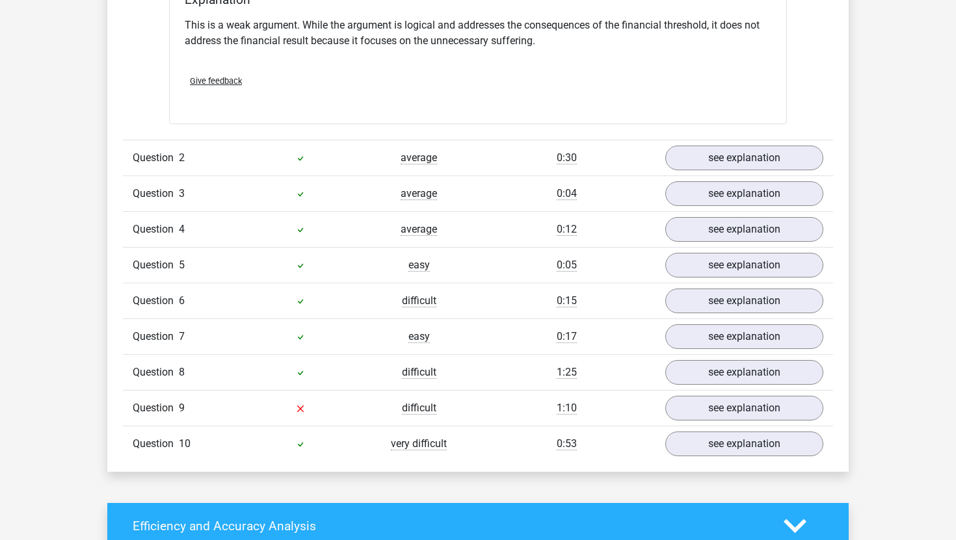
scroll to position [1344, 0]
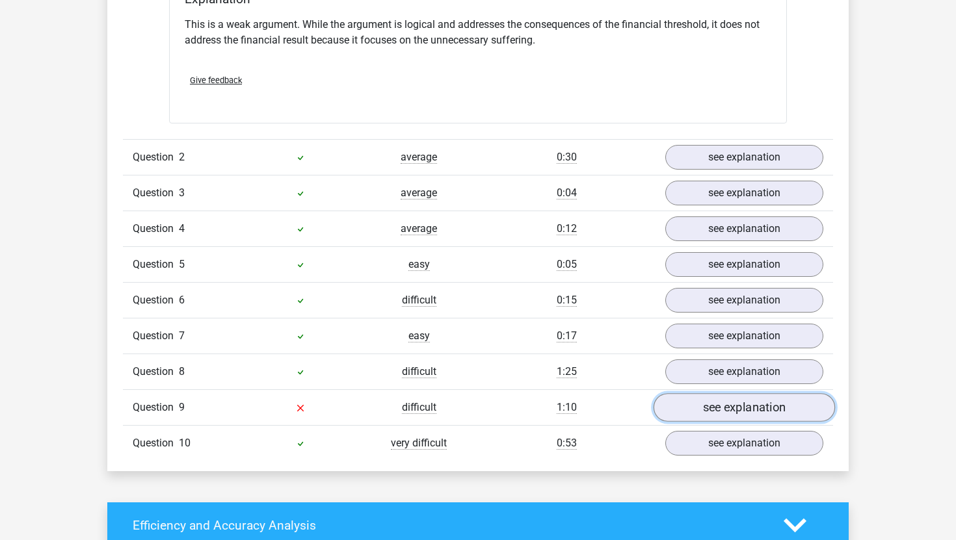
click at [718, 395] on link "see explanation" at bounding box center [743, 407] width 181 height 29
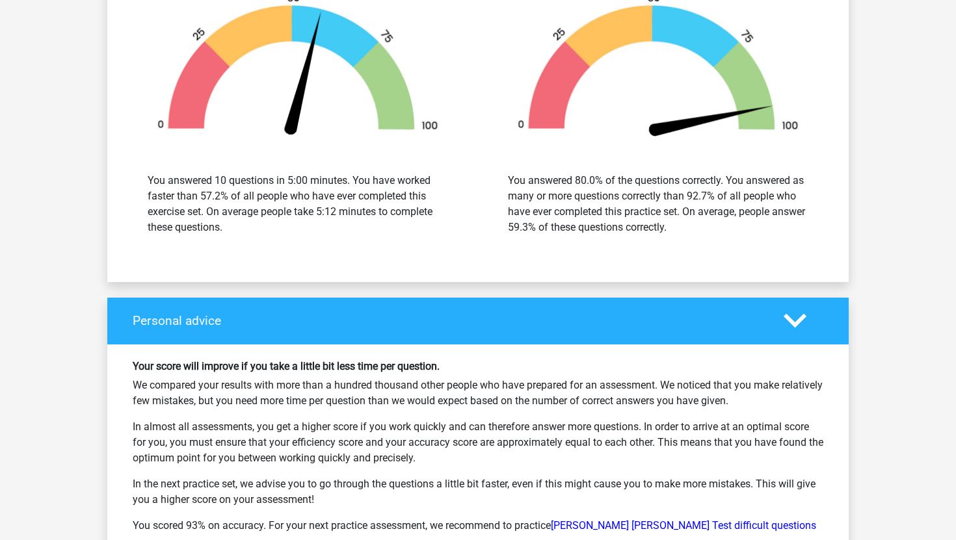
scroll to position [2692, 0]
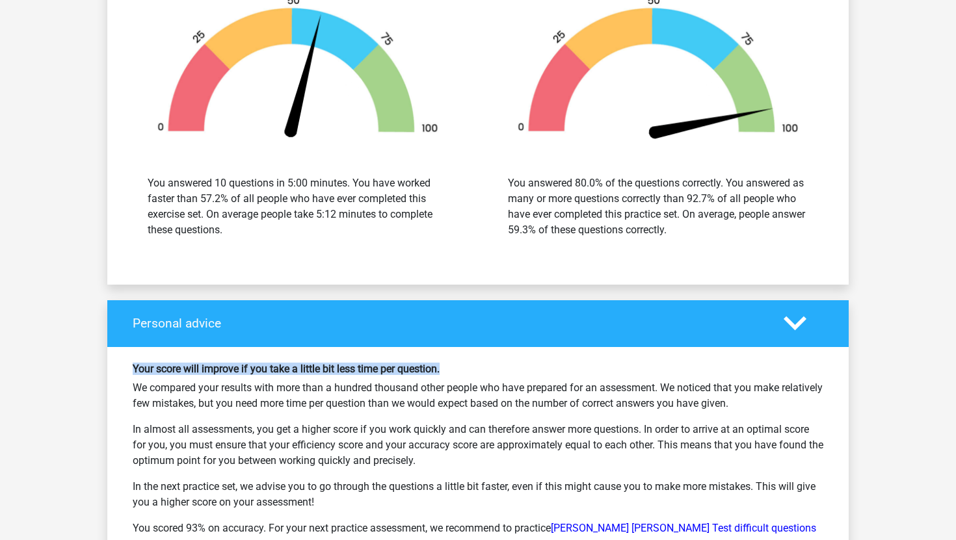
drag, startPoint x: 447, startPoint y: 361, endPoint x: 166, endPoint y: 345, distance: 281.3
click at [166, 347] on div "Your score will improve if you take a little bit less time per question. We com…" at bounding box center [477, 454] width 741 height 215
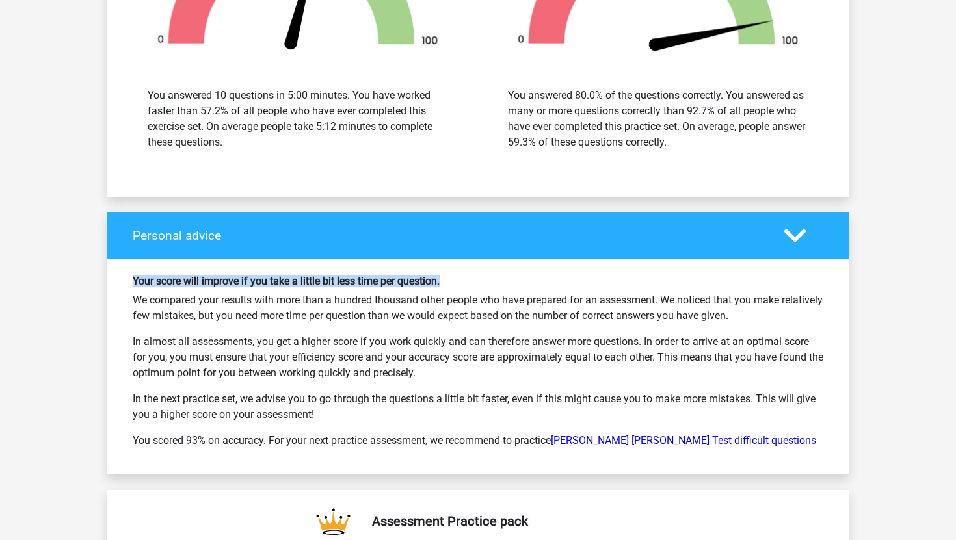
scroll to position [2781, 0]
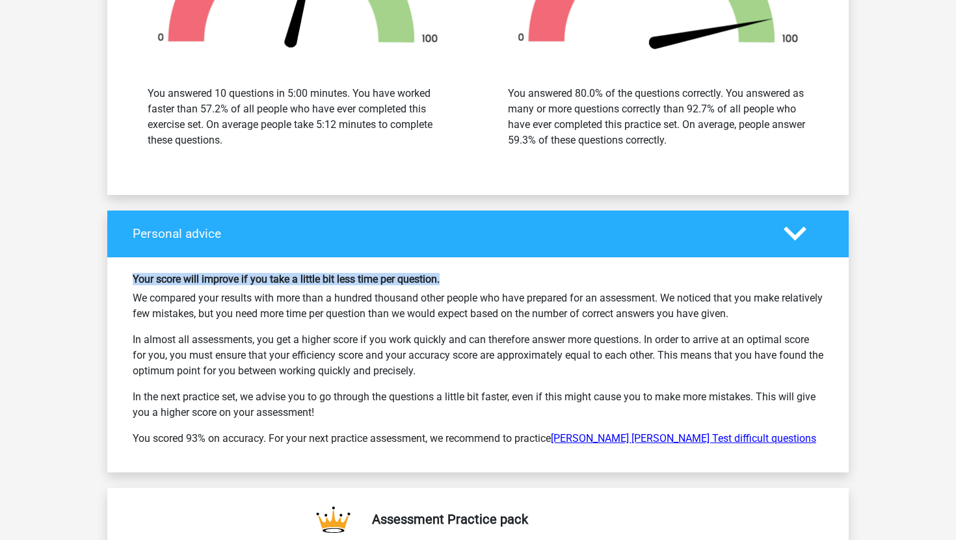
click at [614, 432] on link "[PERSON_NAME] [PERSON_NAME] Test difficult questions" at bounding box center [683, 438] width 265 height 12
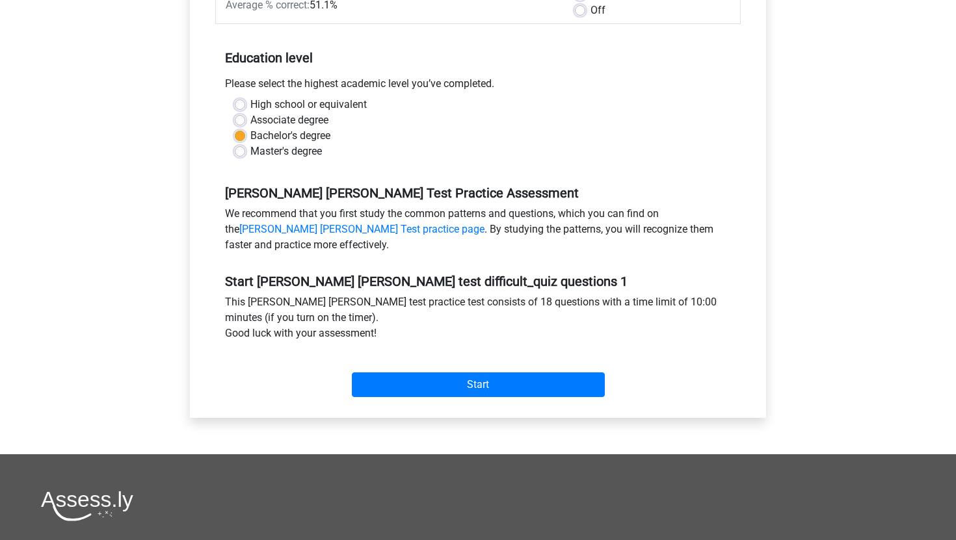
scroll to position [339, 0]
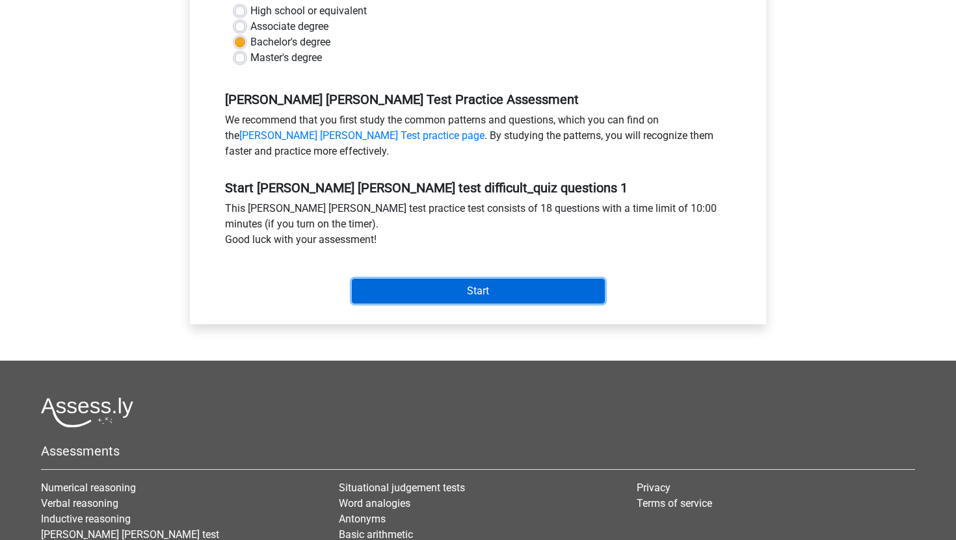
click at [486, 279] on input "Start" at bounding box center [478, 291] width 253 height 25
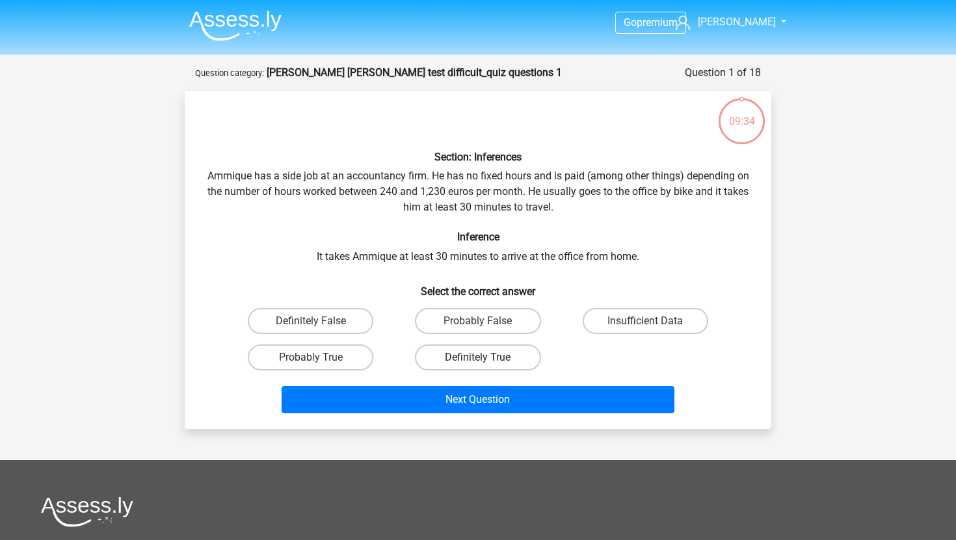
click at [461, 356] on label "Definitely True" at bounding box center [477, 358] width 125 height 26
click at [478, 358] on input "Definitely True" at bounding box center [482, 362] width 8 height 8
radio input "true"
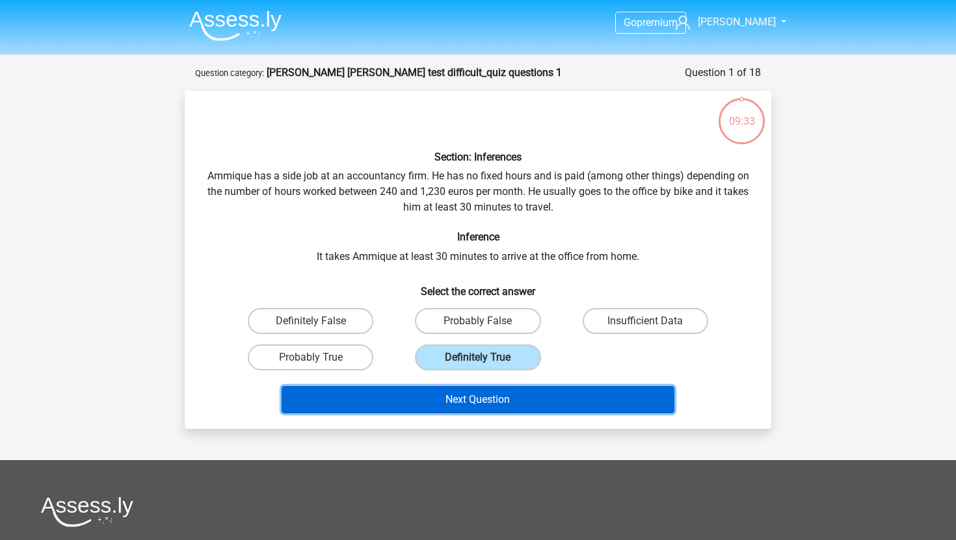
click at [460, 396] on button "Next Question" at bounding box center [477, 399] width 393 height 27
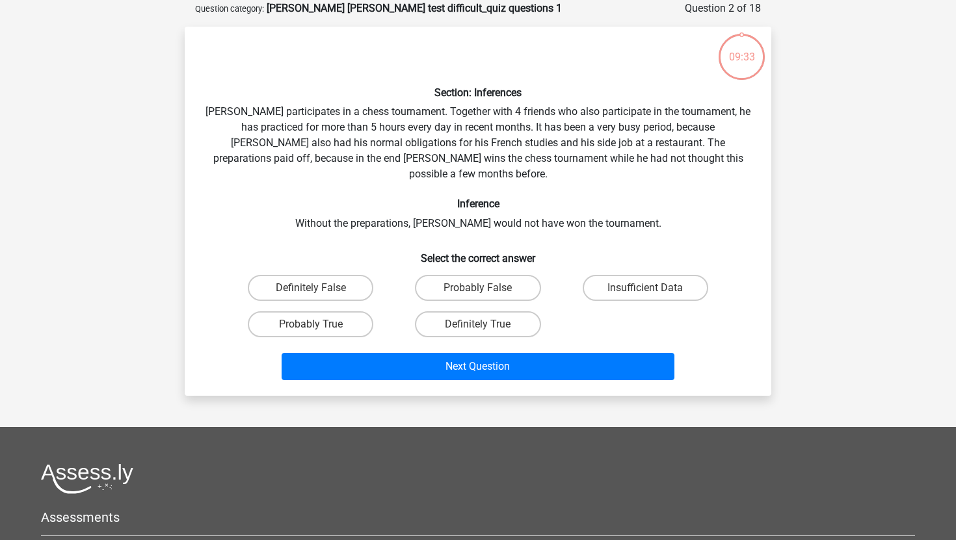
scroll to position [65, 0]
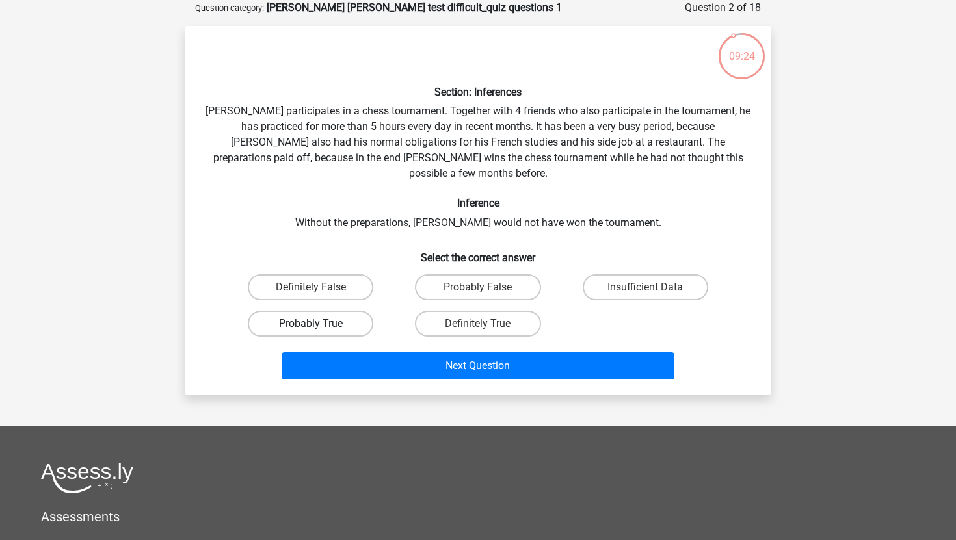
click at [351, 311] on label "Probably True" at bounding box center [310, 324] width 125 height 26
click at [319, 324] on input "Probably True" at bounding box center [315, 328] width 8 height 8
radio input "true"
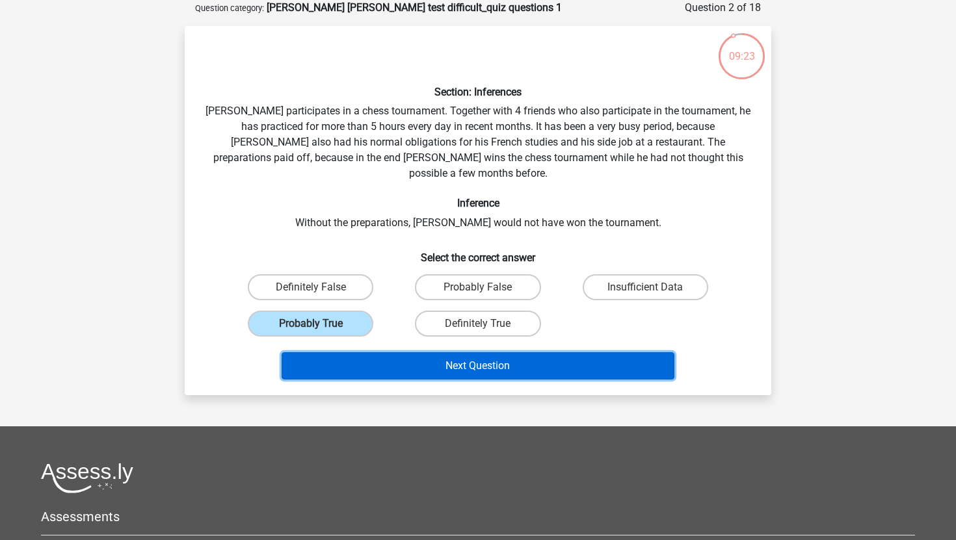
click at [445, 352] on button "Next Question" at bounding box center [477, 365] width 393 height 27
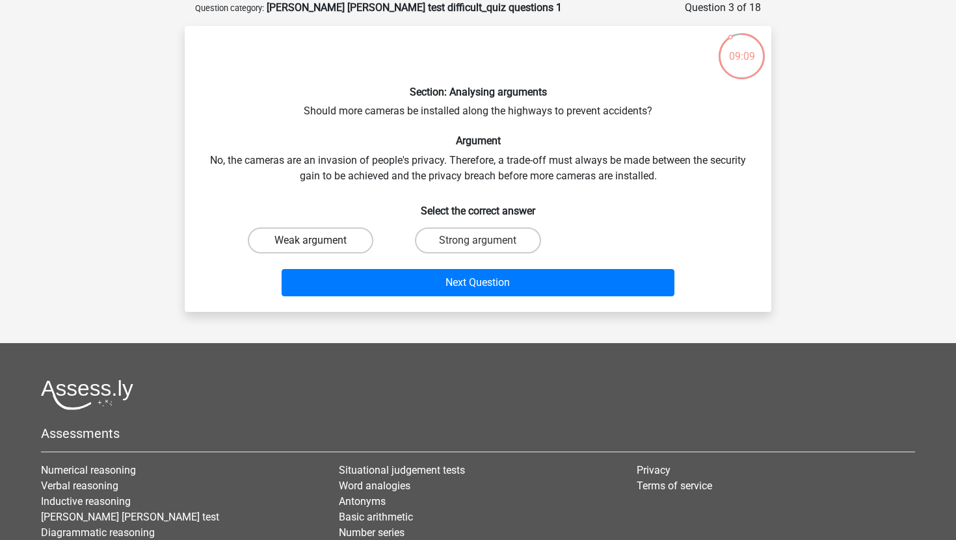
click at [360, 237] on label "Weak argument" at bounding box center [310, 241] width 125 height 26
click at [319, 241] on input "Weak argument" at bounding box center [315, 245] width 8 height 8
radio input "true"
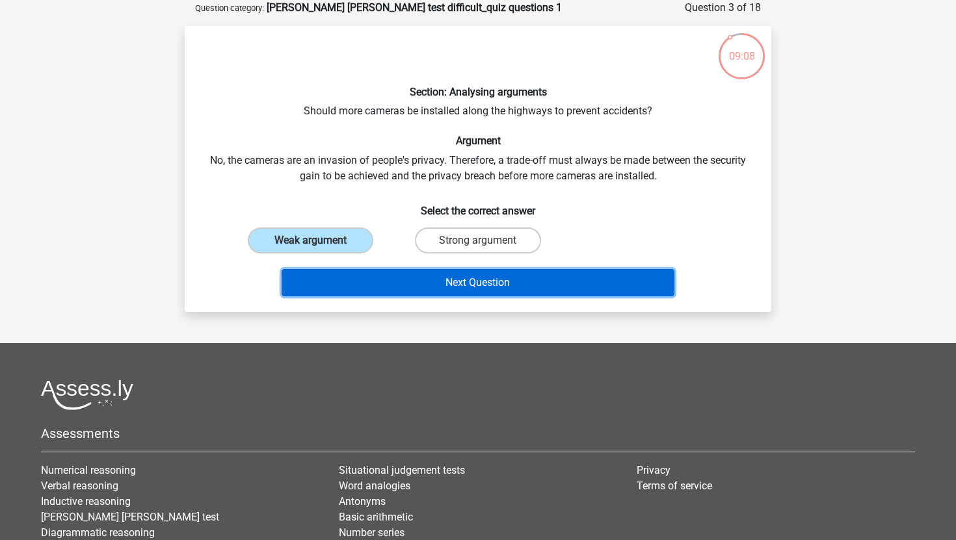
click at [410, 281] on button "Next Question" at bounding box center [477, 282] width 393 height 27
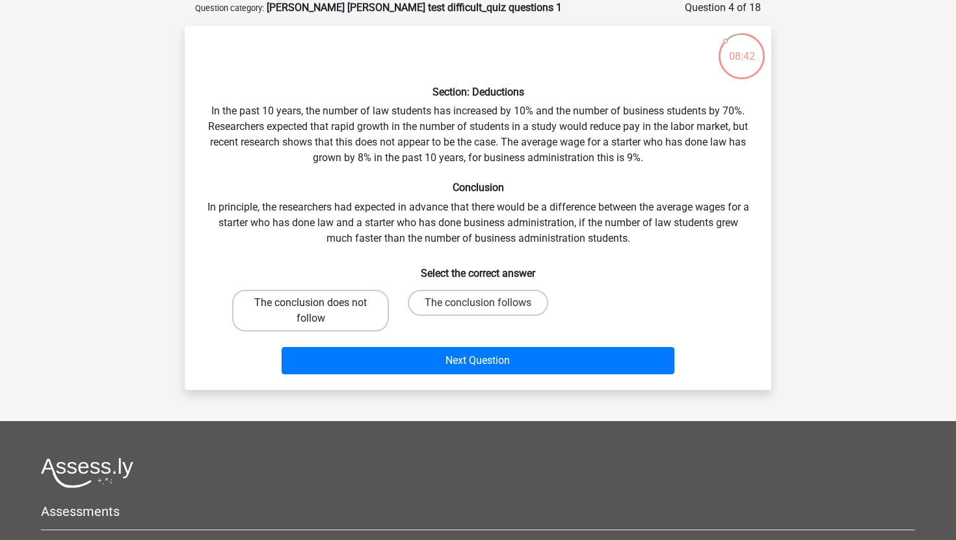
click at [376, 302] on label "The conclusion does not follow" at bounding box center [310, 311] width 157 height 42
click at [319, 303] on input "The conclusion does not follow" at bounding box center [315, 307] width 8 height 8
radio input "true"
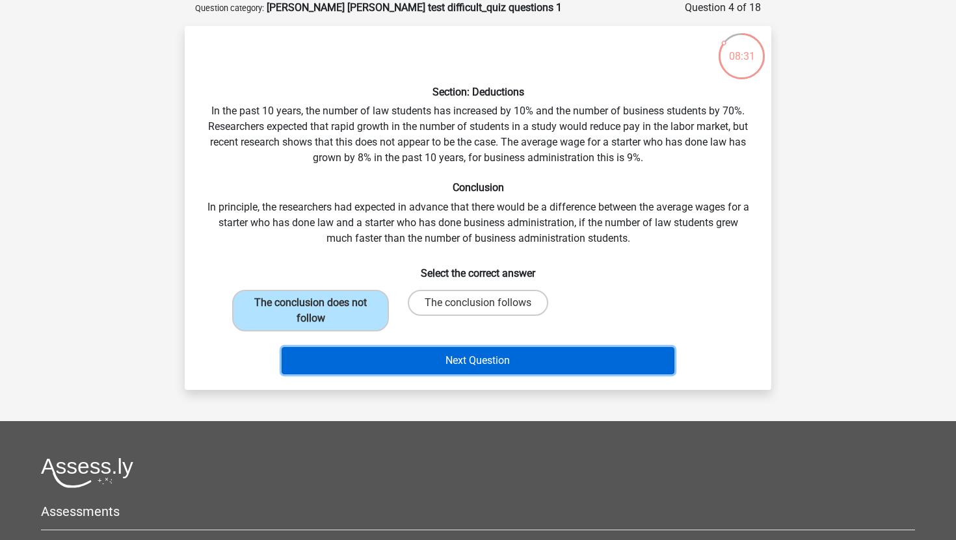
click at [500, 359] on button "Next Question" at bounding box center [477, 360] width 393 height 27
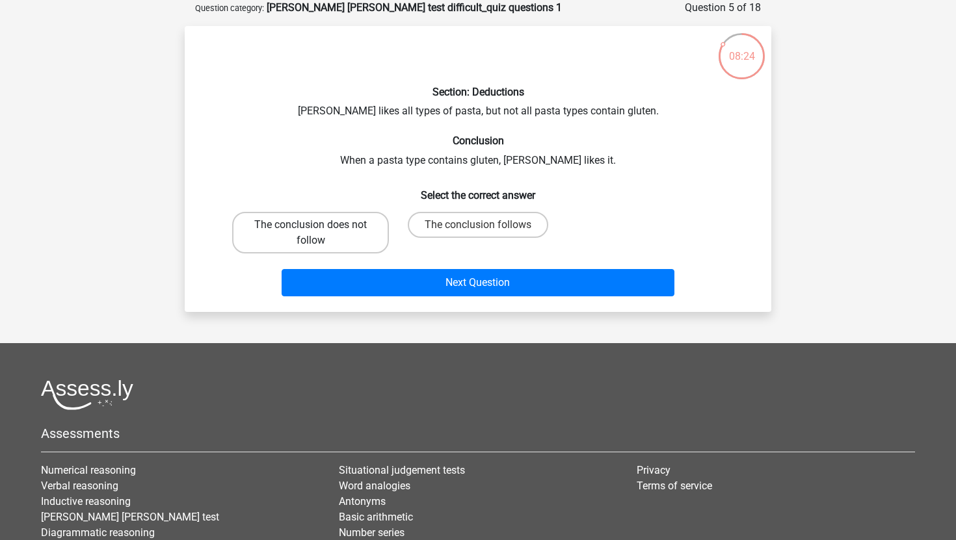
click at [339, 229] on label "The conclusion does not follow" at bounding box center [310, 233] width 157 height 42
click at [319, 229] on input "The conclusion does not follow" at bounding box center [315, 229] width 8 height 8
radio input "true"
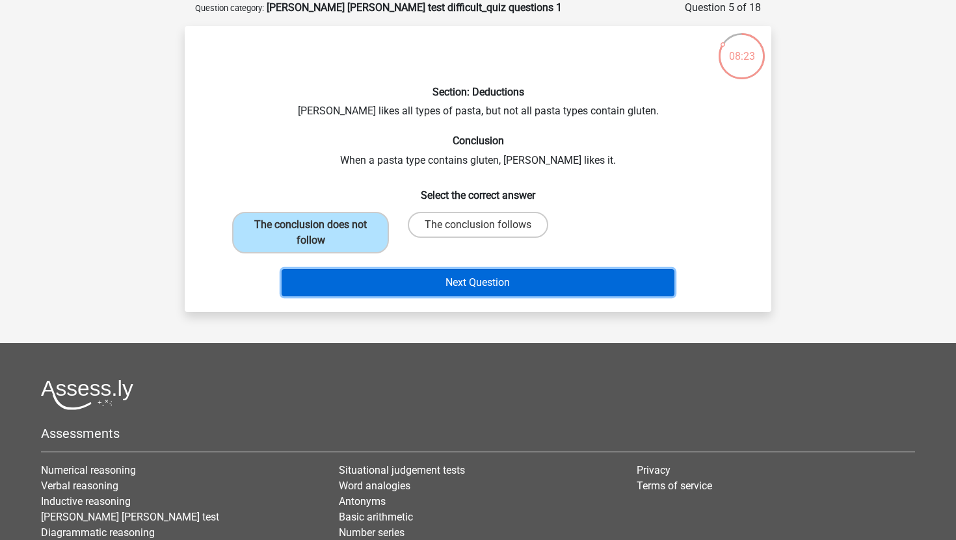
click at [505, 283] on button "Next Question" at bounding box center [477, 282] width 393 height 27
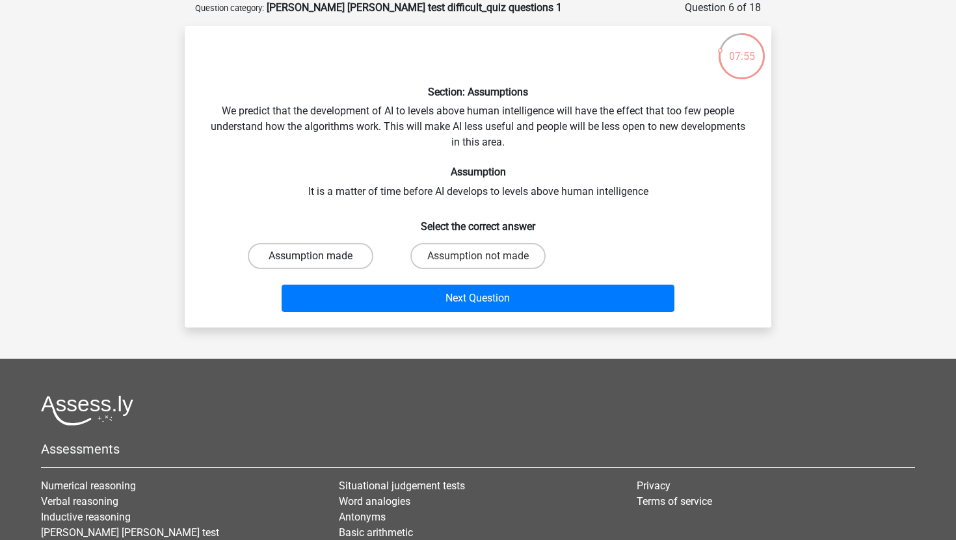
click at [334, 255] on label "Assumption made" at bounding box center [310, 256] width 125 height 26
click at [319, 256] on input "Assumption made" at bounding box center [315, 260] width 8 height 8
radio input "true"
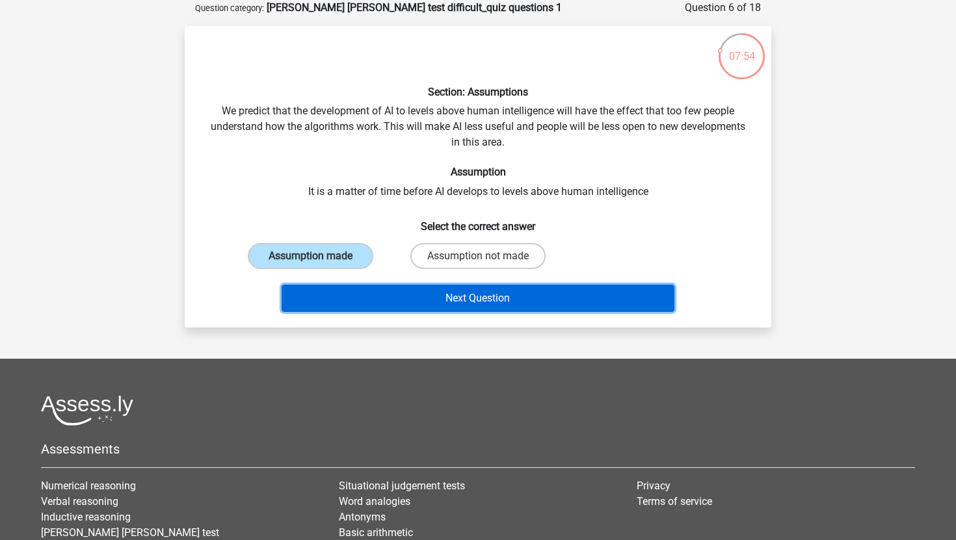
click at [387, 297] on button "Next Question" at bounding box center [477, 298] width 393 height 27
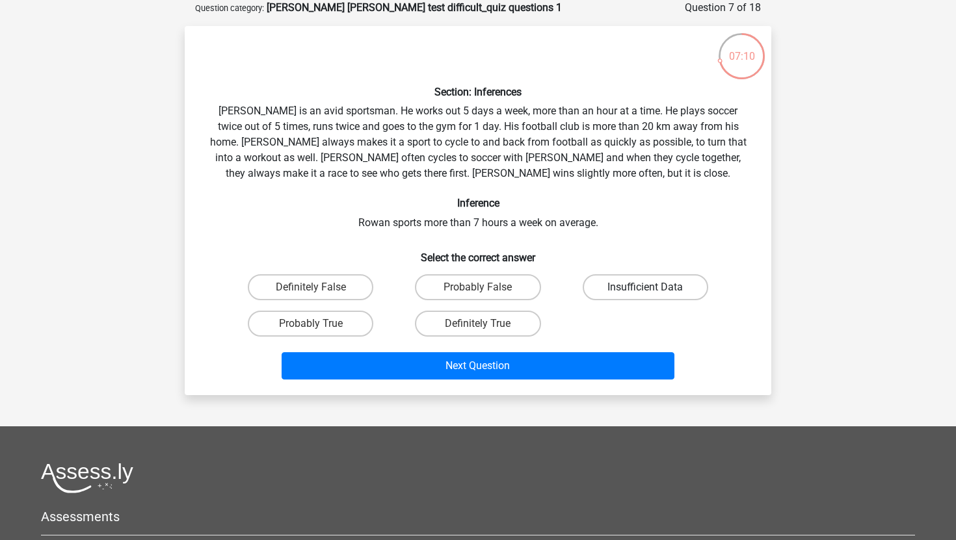
click at [625, 289] on label "Insufficient Data" at bounding box center [644, 287] width 125 height 26
click at [645, 289] on input "Insufficient Data" at bounding box center [649, 291] width 8 height 8
radio input "true"
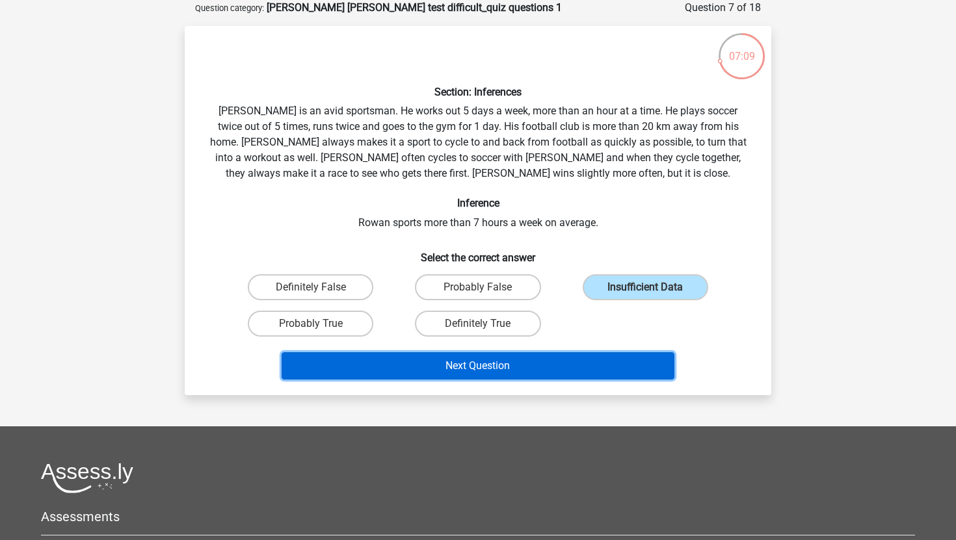
click at [555, 368] on button "Next Question" at bounding box center [477, 365] width 393 height 27
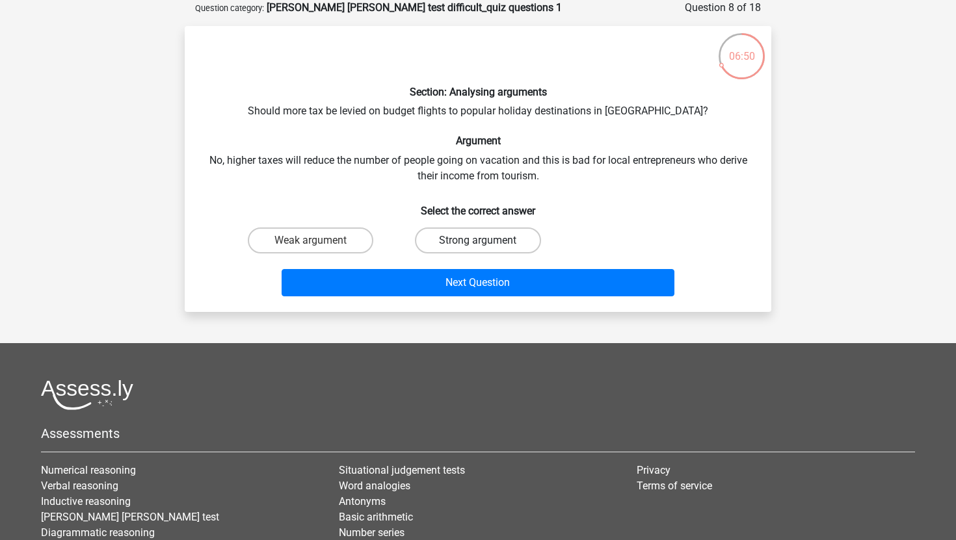
click at [445, 239] on label "Strong argument" at bounding box center [477, 241] width 125 height 26
click at [478, 241] on input "Strong argument" at bounding box center [482, 245] width 8 height 8
radio input "true"
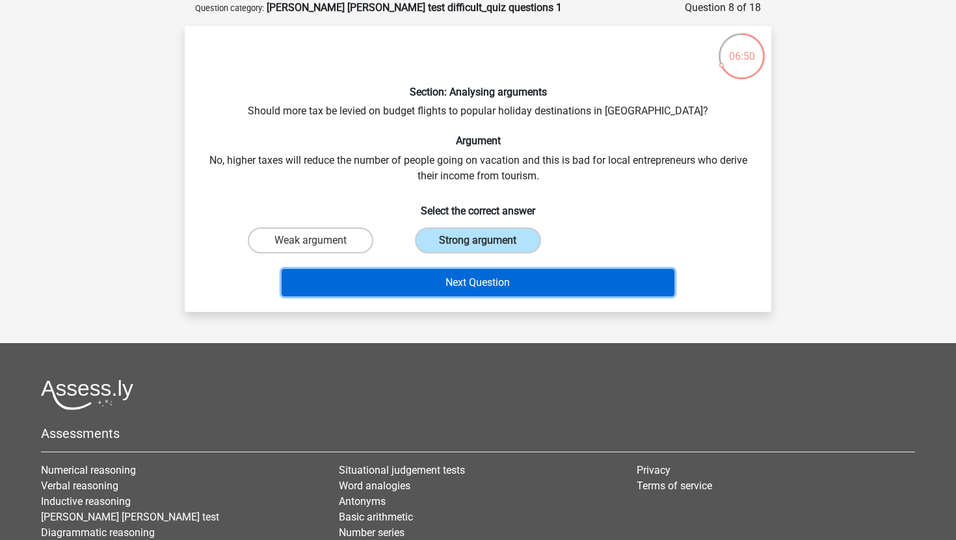
click at [454, 281] on button "Next Question" at bounding box center [477, 282] width 393 height 27
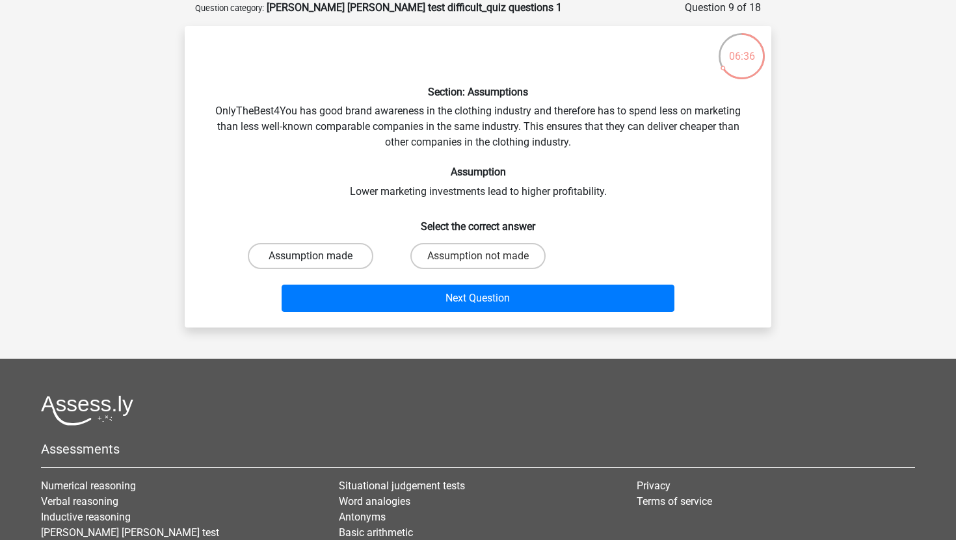
click at [342, 254] on label "Assumption made" at bounding box center [310, 256] width 125 height 26
click at [319, 256] on input "Assumption made" at bounding box center [315, 260] width 8 height 8
radio input "true"
click at [471, 252] on label "Assumption not made" at bounding box center [477, 256] width 135 height 26
click at [478, 256] on input "Assumption not made" at bounding box center [482, 260] width 8 height 8
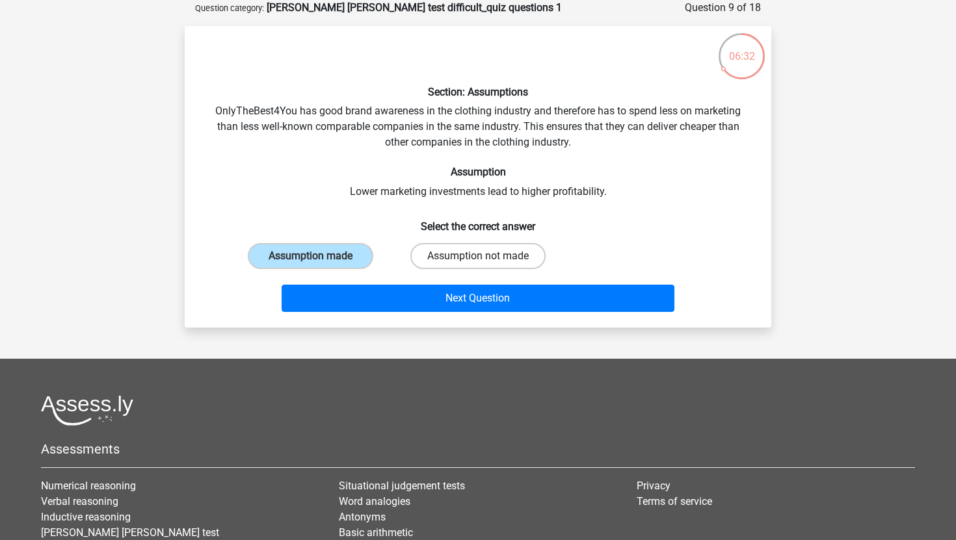
radio input "true"
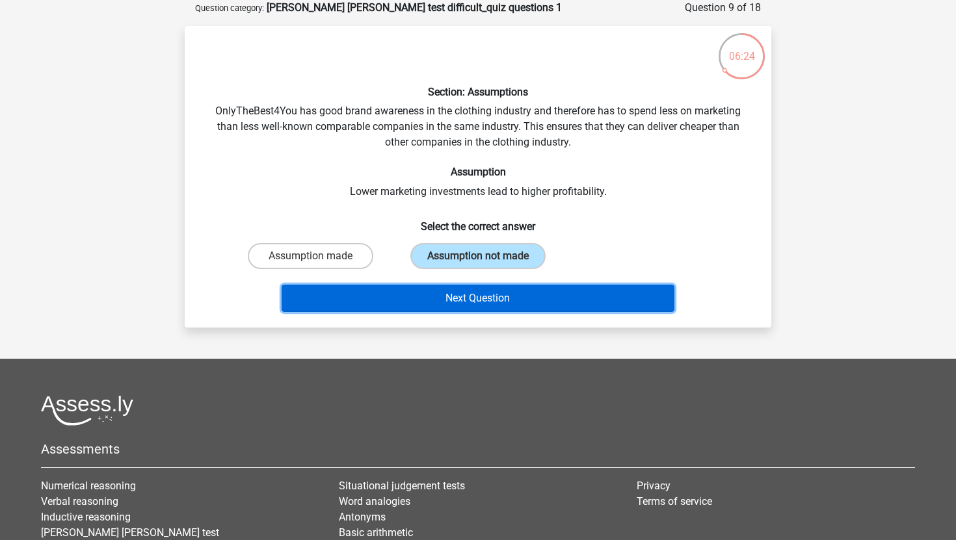
click at [558, 300] on button "Next Question" at bounding box center [477, 298] width 393 height 27
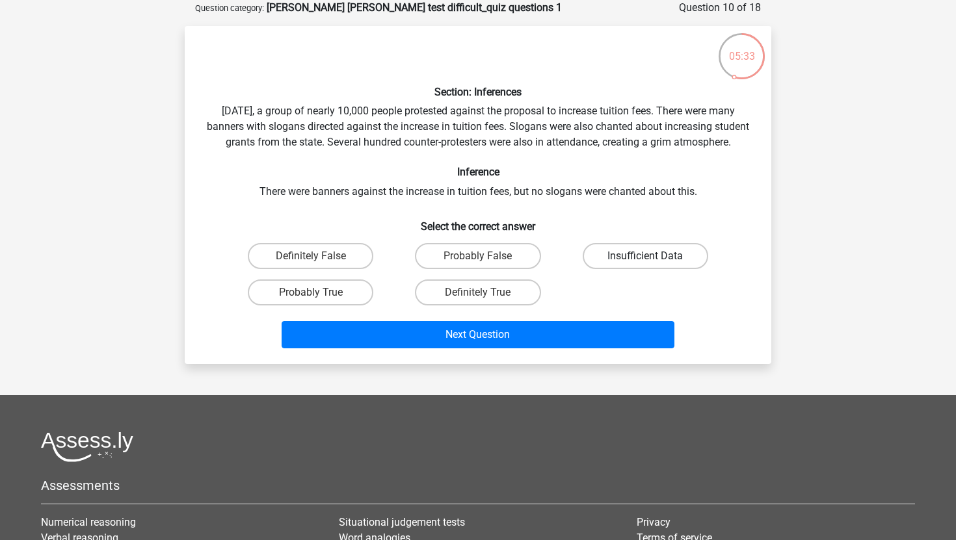
click at [646, 266] on label "Insufficient Data" at bounding box center [644, 256] width 125 height 26
click at [646, 265] on input "Insufficient Data" at bounding box center [649, 260] width 8 height 8
radio input "true"
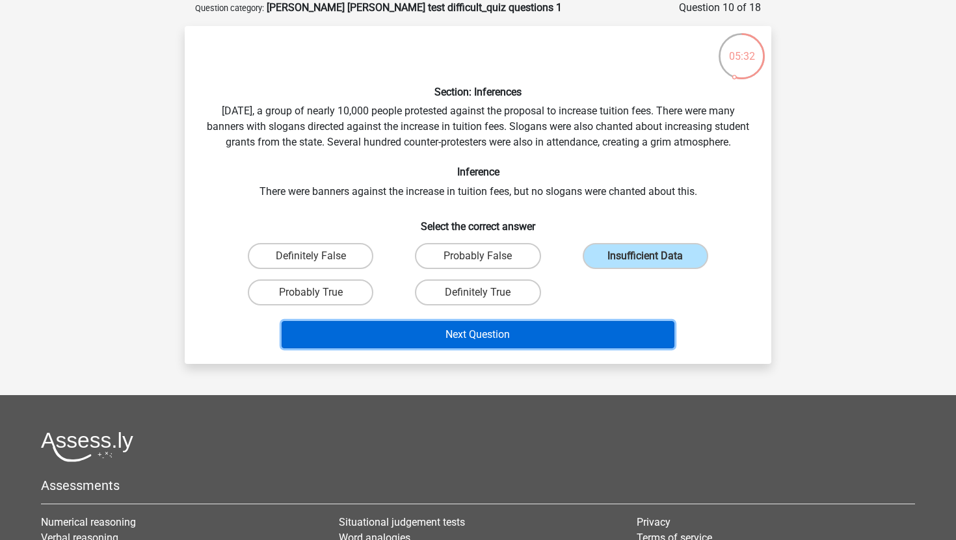
click at [566, 348] on button "Next Question" at bounding box center [477, 334] width 393 height 27
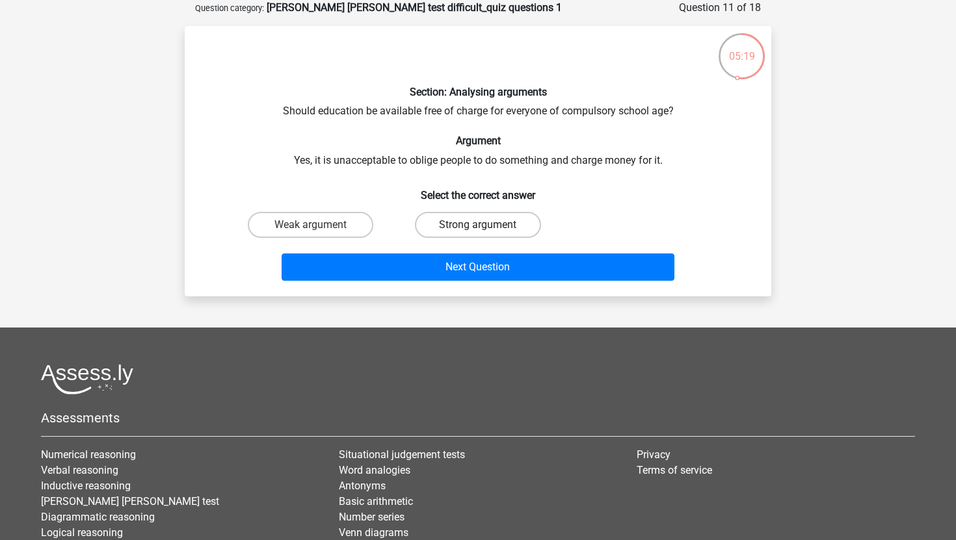
click at [456, 220] on label "Strong argument" at bounding box center [477, 225] width 125 height 26
click at [478, 225] on input "Strong argument" at bounding box center [482, 229] width 8 height 8
radio input "true"
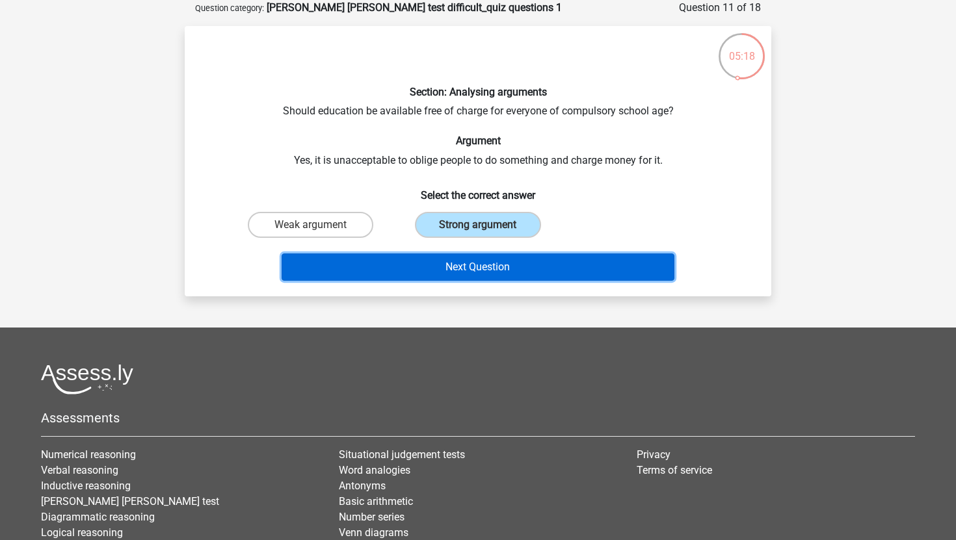
click at [462, 269] on button "Next Question" at bounding box center [477, 267] width 393 height 27
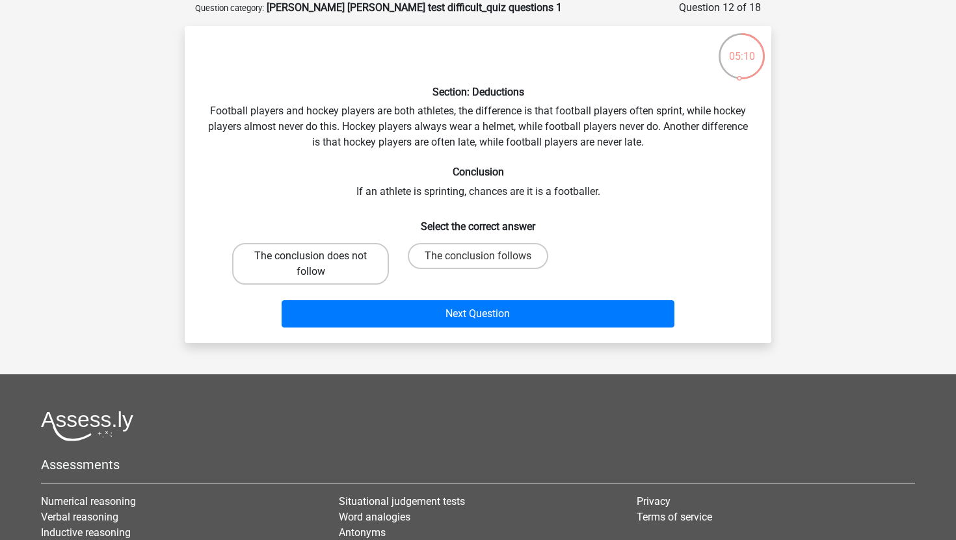
click at [329, 255] on label "The conclusion does not follow" at bounding box center [310, 264] width 157 height 42
click at [319, 256] on input "The conclusion does not follow" at bounding box center [315, 260] width 8 height 8
radio input "true"
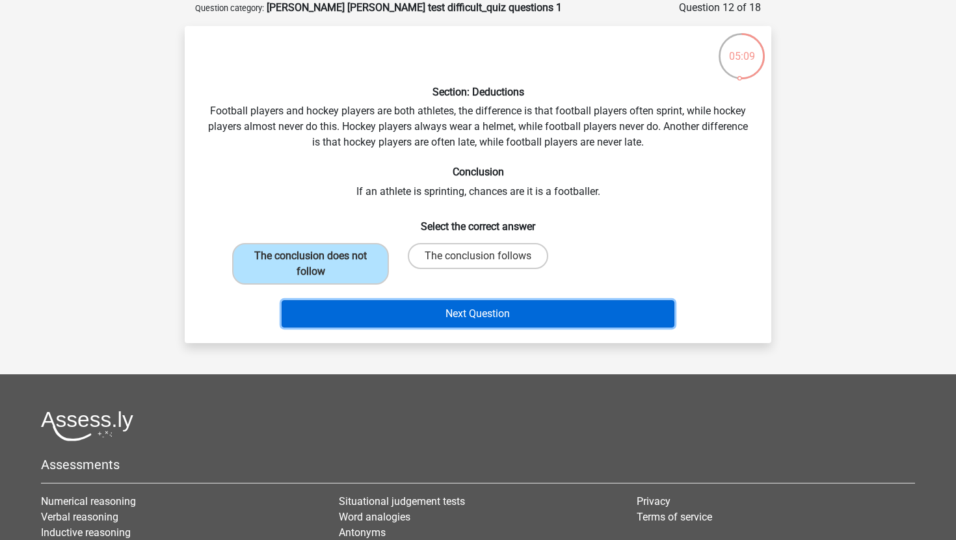
click at [425, 317] on button "Next Question" at bounding box center [477, 313] width 393 height 27
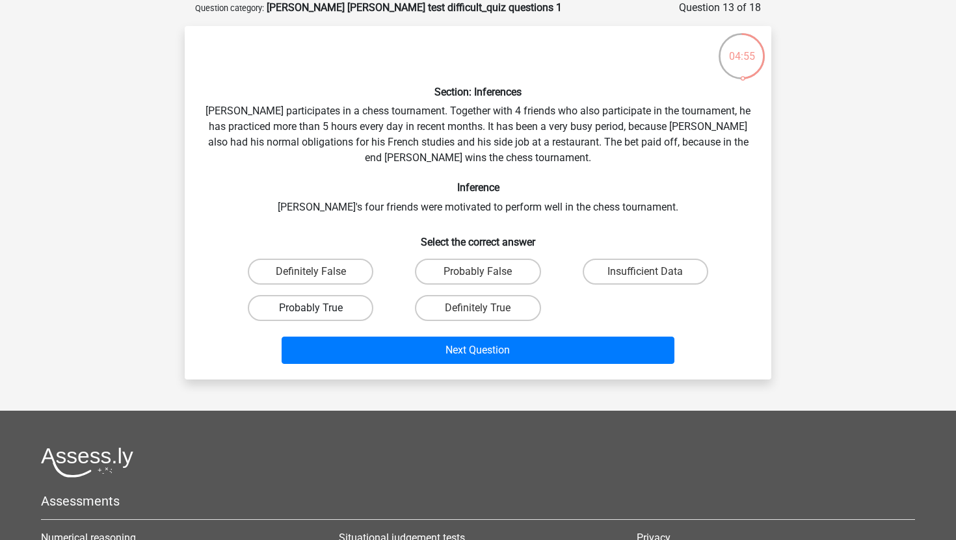
click at [351, 305] on label "Probably True" at bounding box center [310, 308] width 125 height 26
click at [319, 308] on input "Probably True" at bounding box center [315, 312] width 8 height 8
radio input "true"
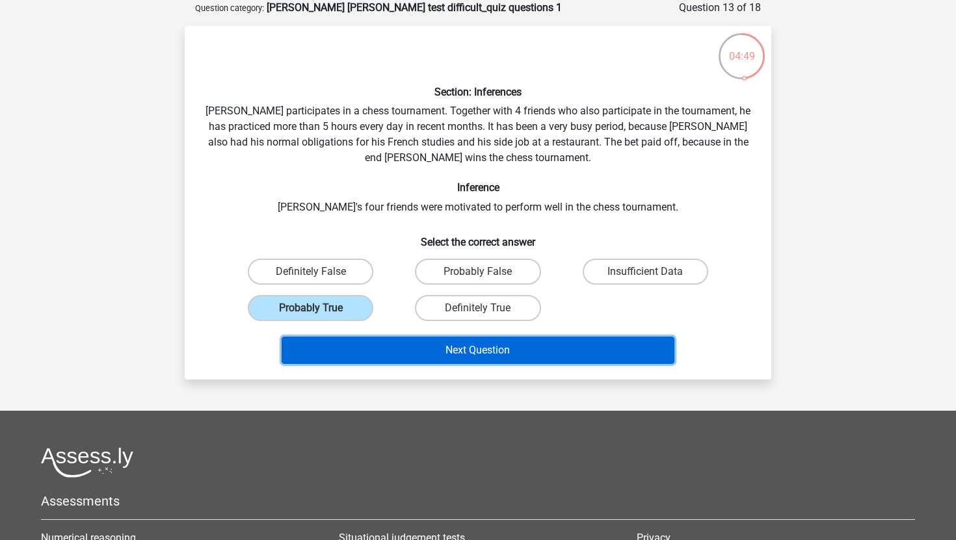
click at [444, 356] on button "Next Question" at bounding box center [477, 350] width 393 height 27
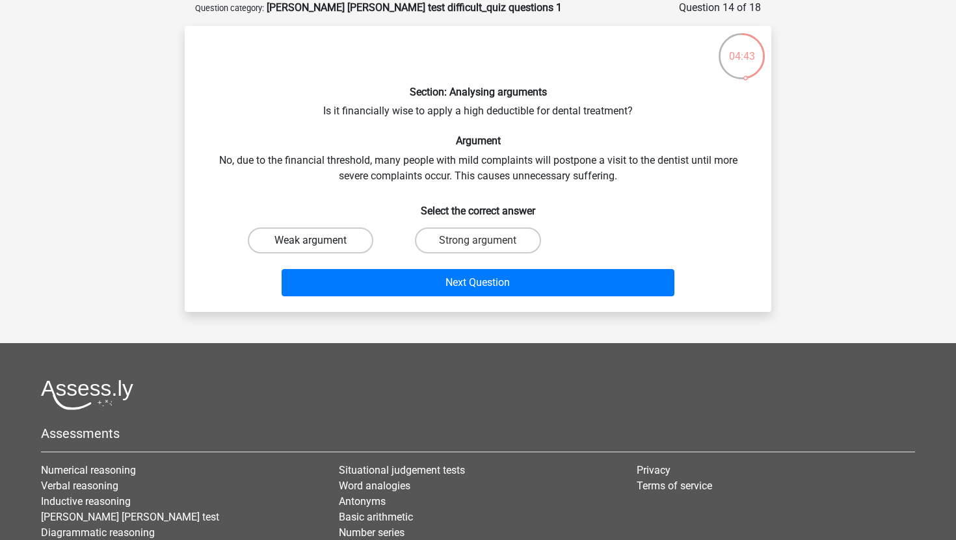
click at [351, 235] on label "Weak argument" at bounding box center [310, 241] width 125 height 26
click at [319, 241] on input "Weak argument" at bounding box center [315, 245] width 8 height 8
radio input "true"
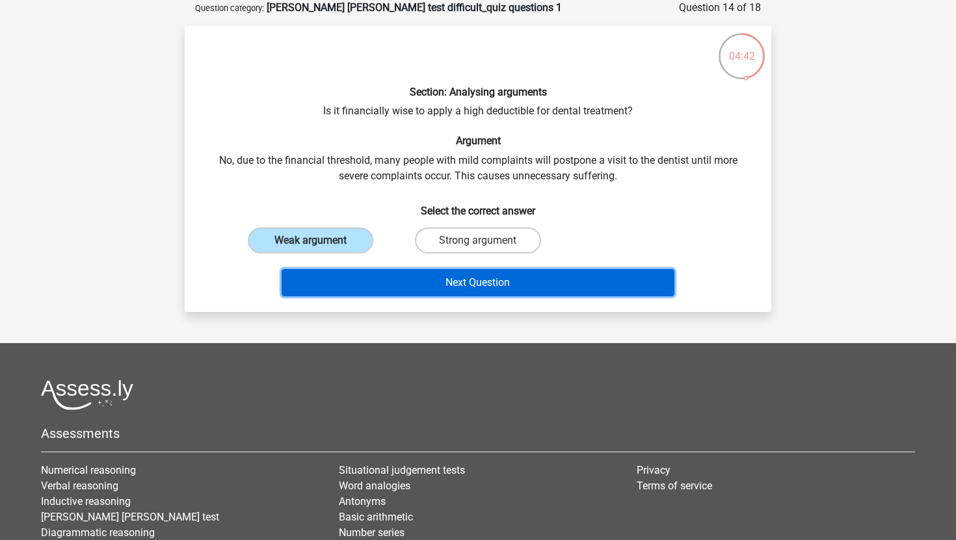
click at [411, 282] on button "Next Question" at bounding box center [477, 282] width 393 height 27
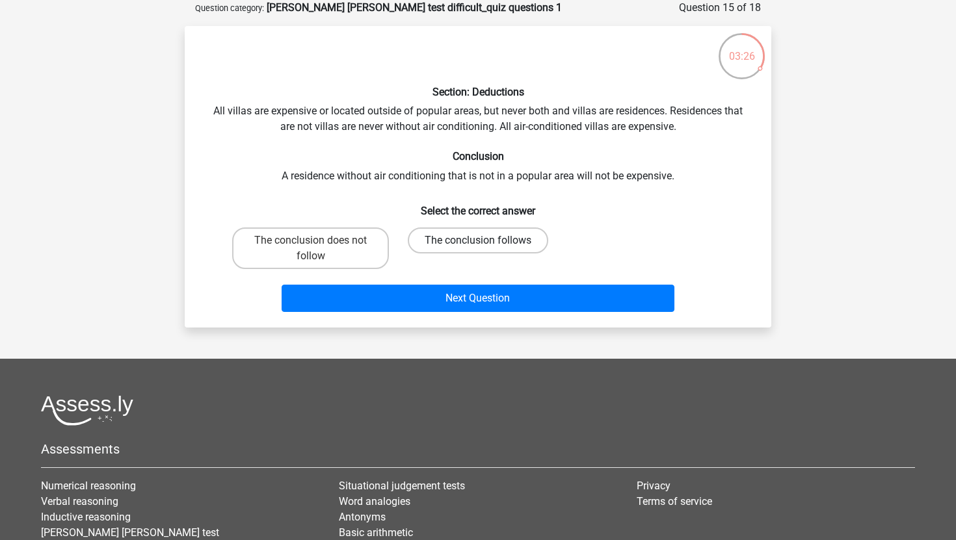
click at [456, 250] on label "The conclusion follows" at bounding box center [478, 241] width 140 height 26
click at [478, 249] on input "The conclusion follows" at bounding box center [482, 245] width 8 height 8
radio input "true"
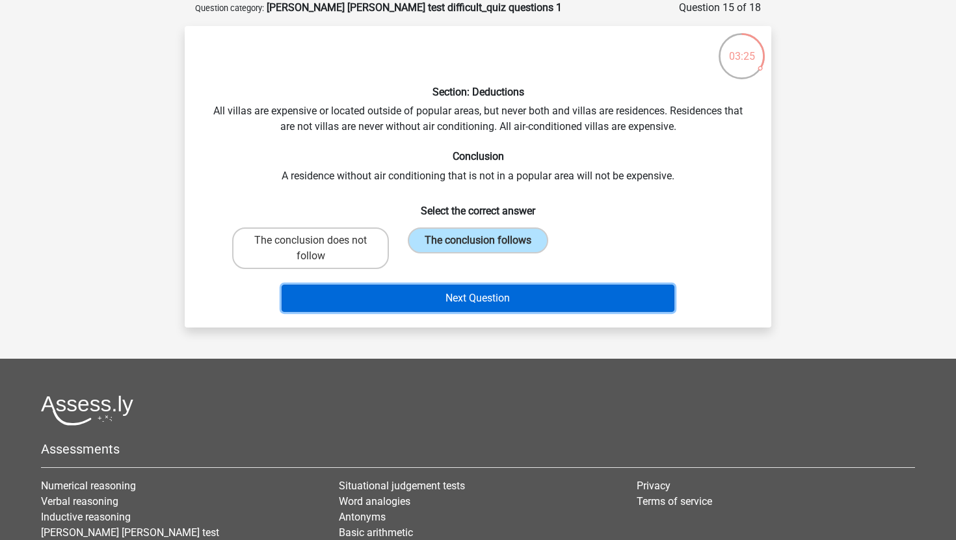
click at [442, 298] on button "Next Question" at bounding box center [477, 298] width 393 height 27
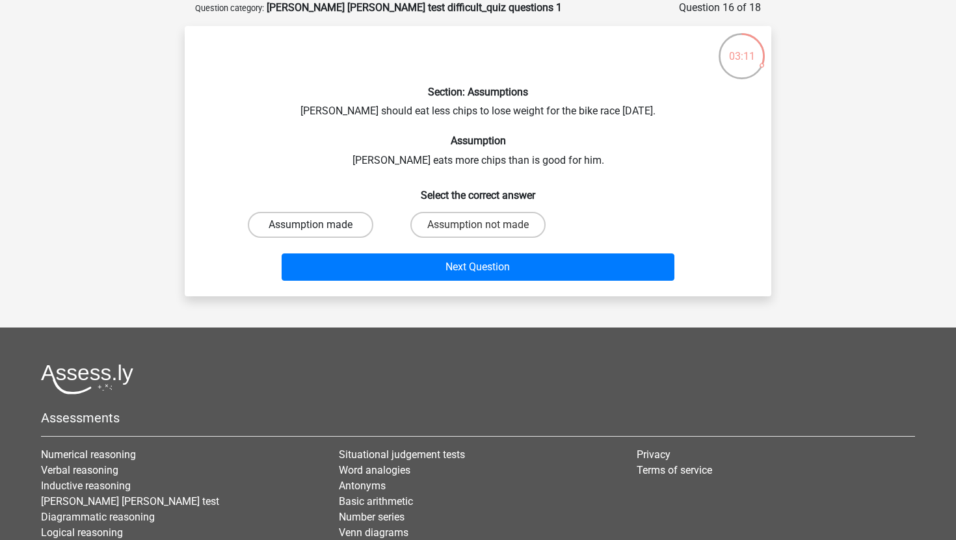
click at [332, 218] on label "Assumption made" at bounding box center [310, 225] width 125 height 26
click at [319, 225] on input "Assumption made" at bounding box center [315, 229] width 8 height 8
radio input "true"
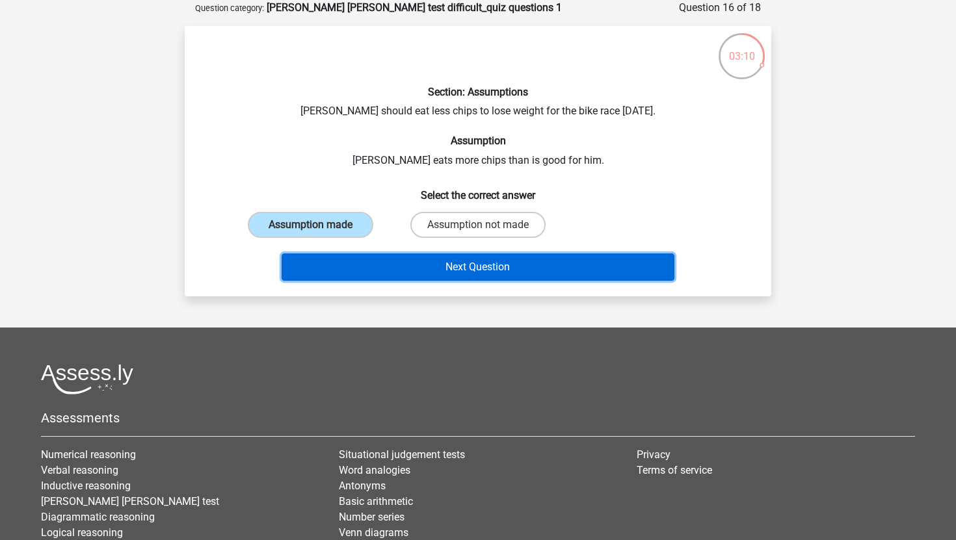
click at [413, 265] on button "Next Question" at bounding box center [477, 267] width 393 height 27
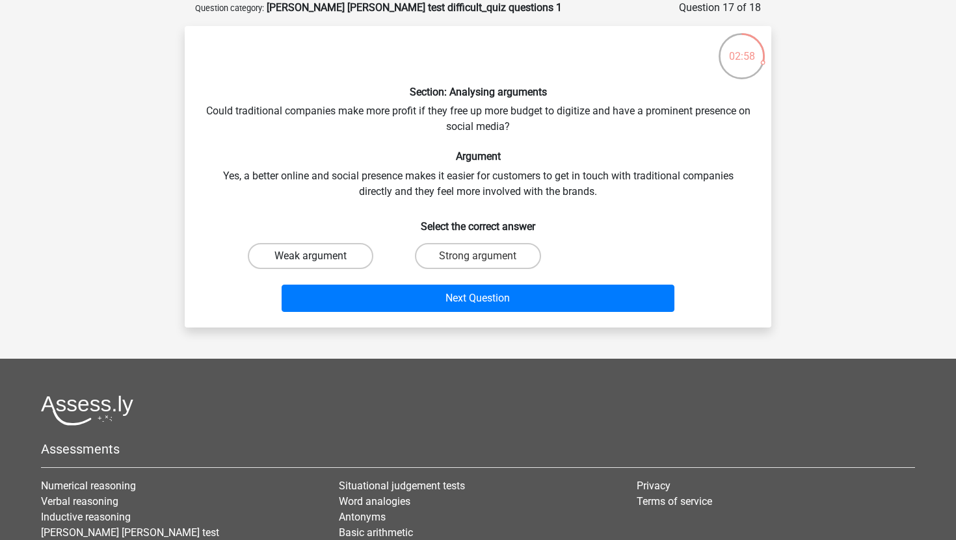
click at [349, 258] on label "Weak argument" at bounding box center [310, 256] width 125 height 26
click at [319, 258] on input "Weak argument" at bounding box center [315, 260] width 8 height 8
radio input "true"
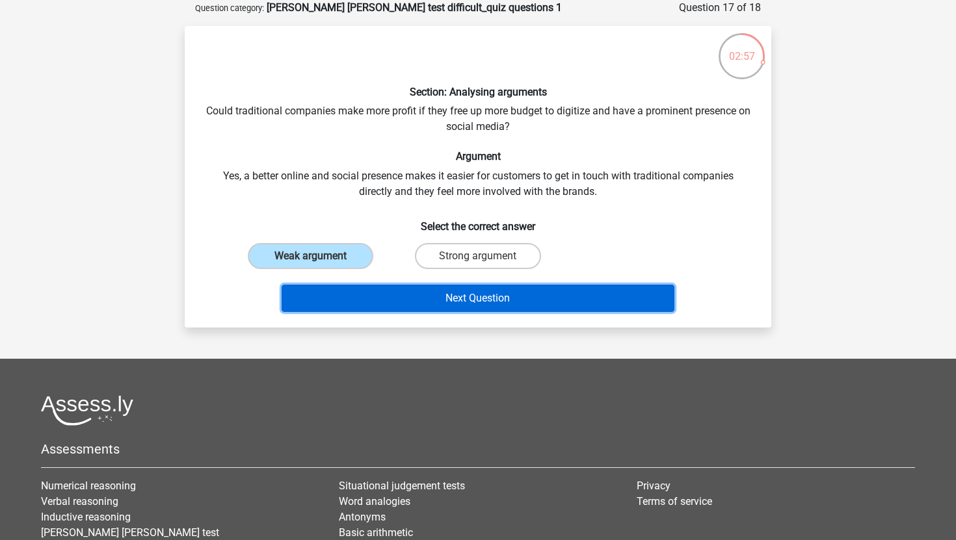
click at [400, 292] on button "Next Question" at bounding box center [477, 298] width 393 height 27
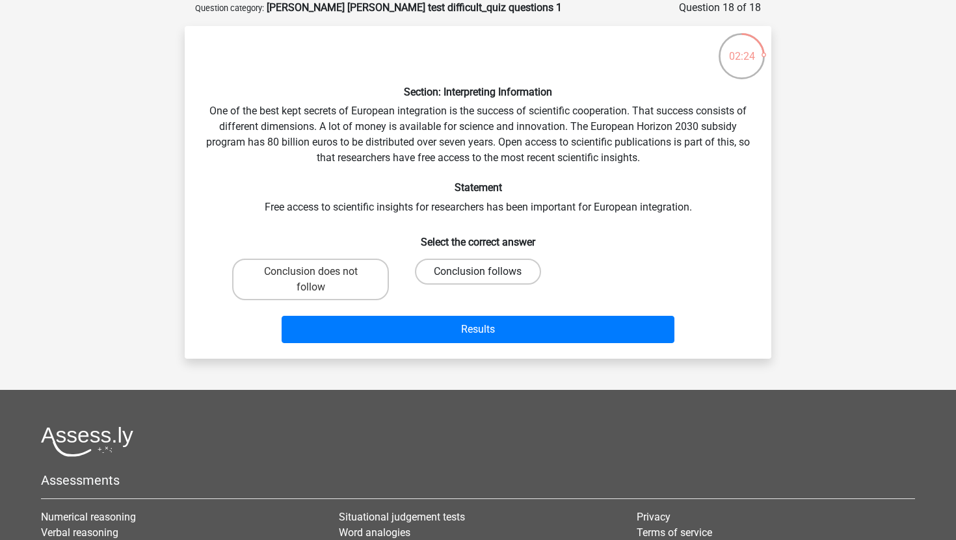
click at [525, 270] on label "Conclusion follows" at bounding box center [477, 272] width 125 height 26
click at [486, 272] on input "Conclusion follows" at bounding box center [482, 276] width 8 height 8
radio input "true"
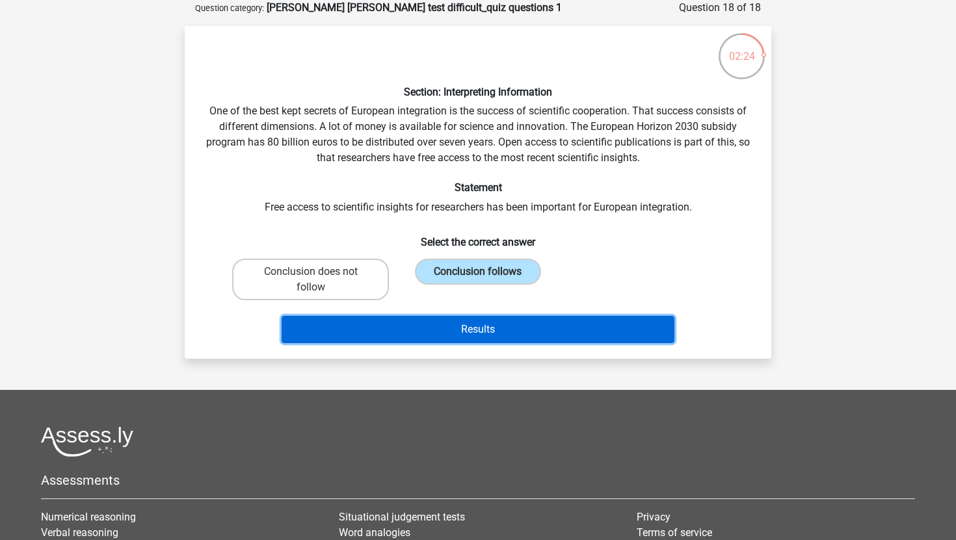
click at [498, 334] on button "Results" at bounding box center [477, 329] width 393 height 27
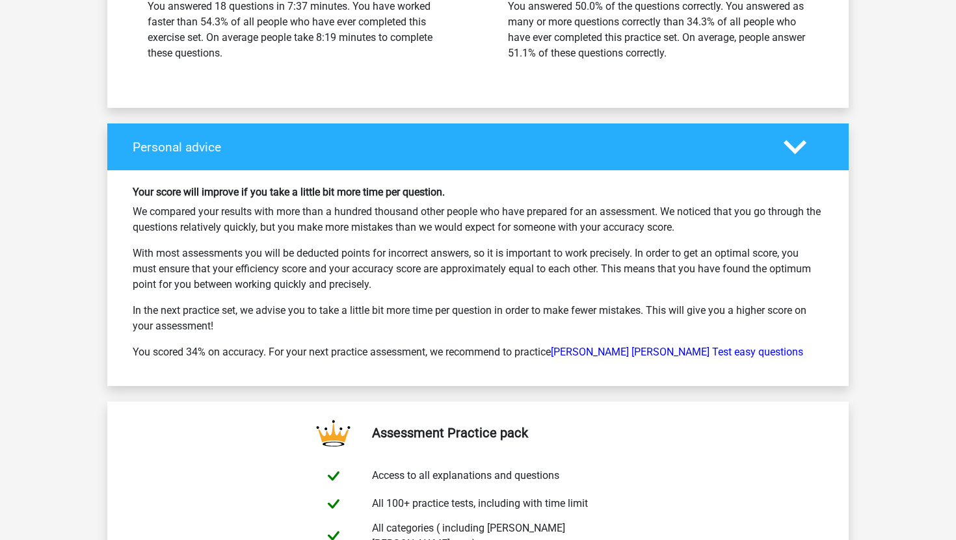
scroll to position [2185, 0]
